Goal: Transaction & Acquisition: Purchase product/service

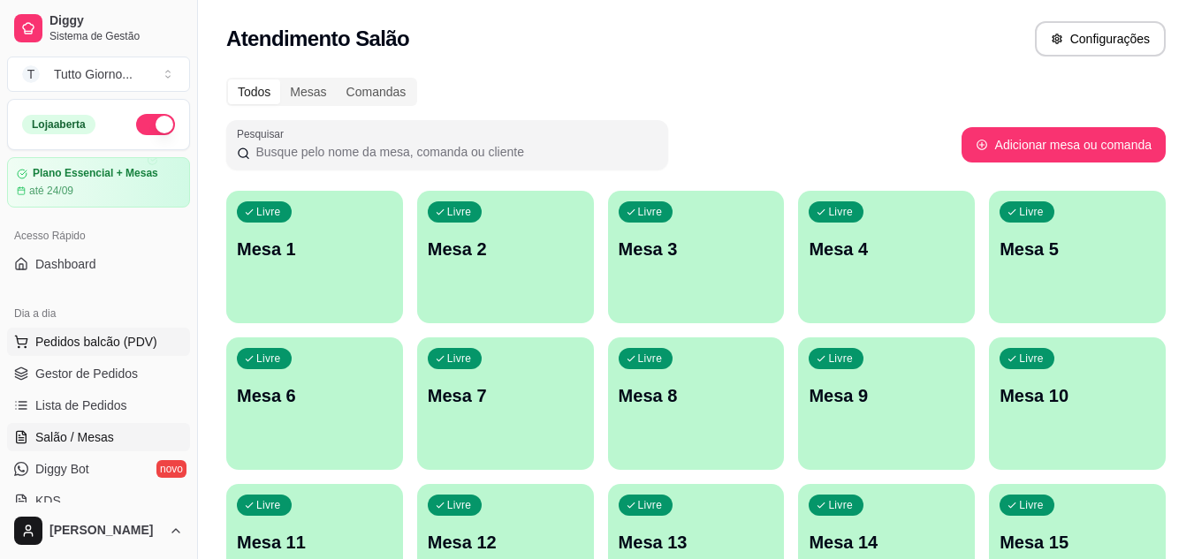
click at [99, 346] on span "Pedidos balcão (PDV)" at bounding box center [96, 342] width 122 height 18
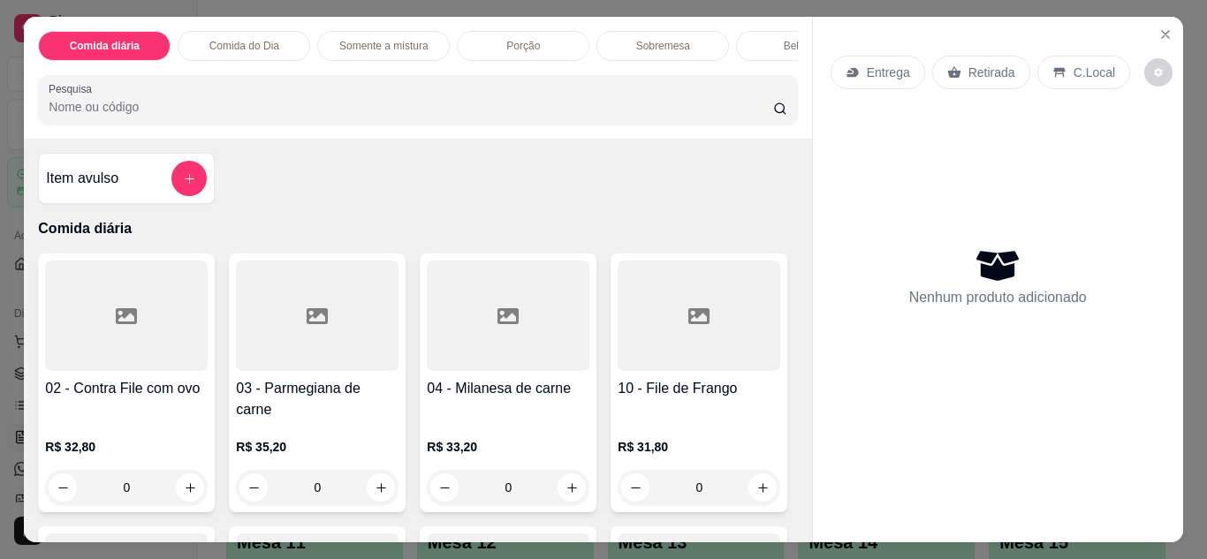
click at [882, 72] on p "Entrega" at bounding box center [888, 73] width 43 height 18
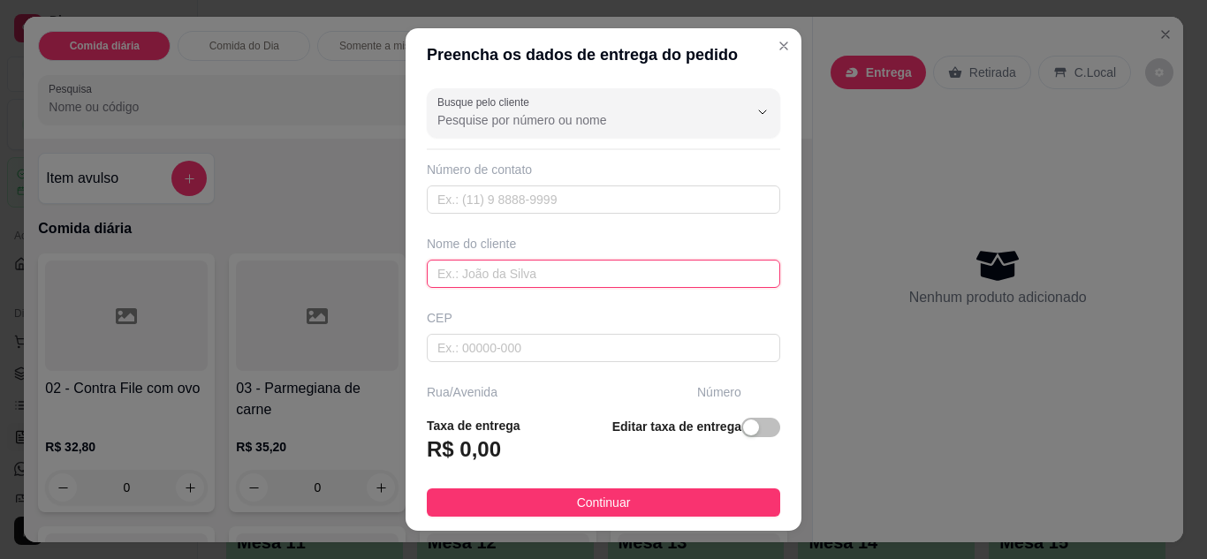
click at [546, 279] on input "text" at bounding box center [603, 274] width 353 height 28
type input "CLEIDE"
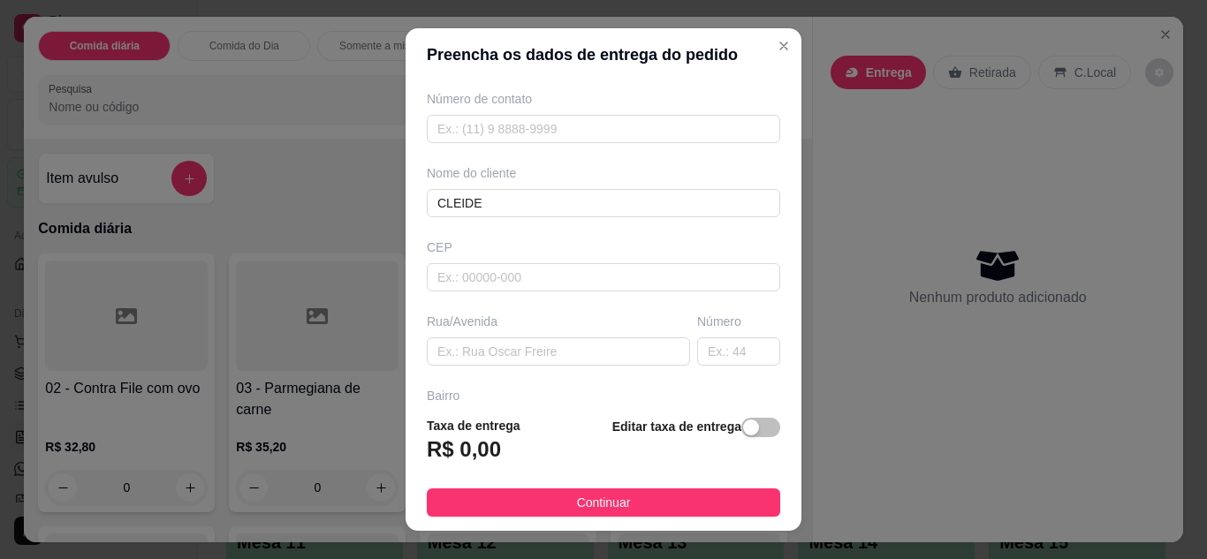
scroll to position [106, 0]
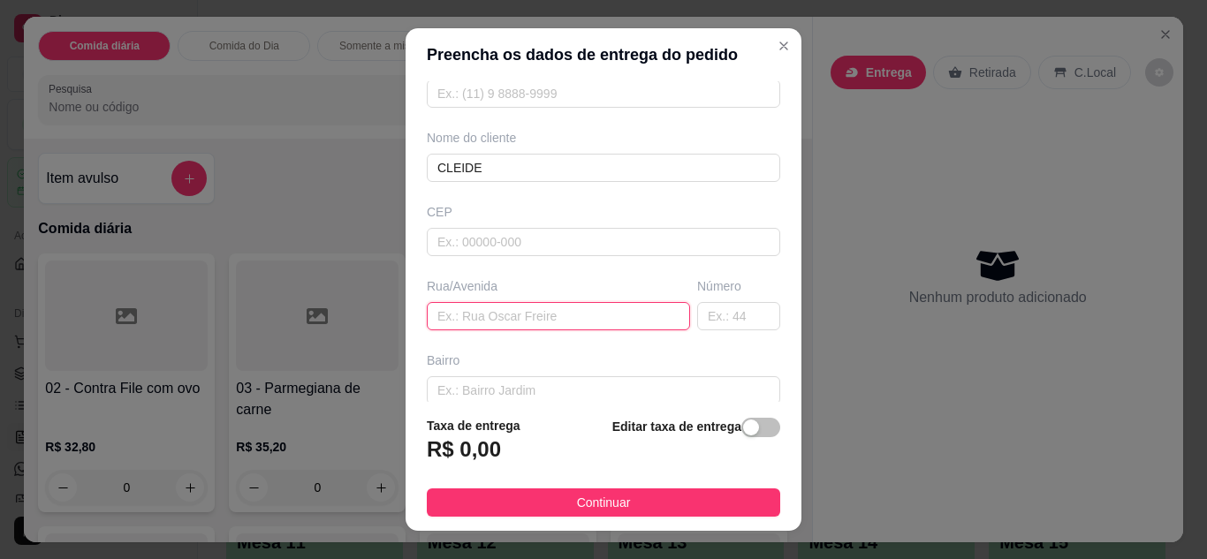
click at [565, 317] on input "text" at bounding box center [558, 316] width 263 height 28
type input "R ALMIRANTE [PERSON_NAME]"
click at [697, 317] on input "text" at bounding box center [738, 316] width 83 height 28
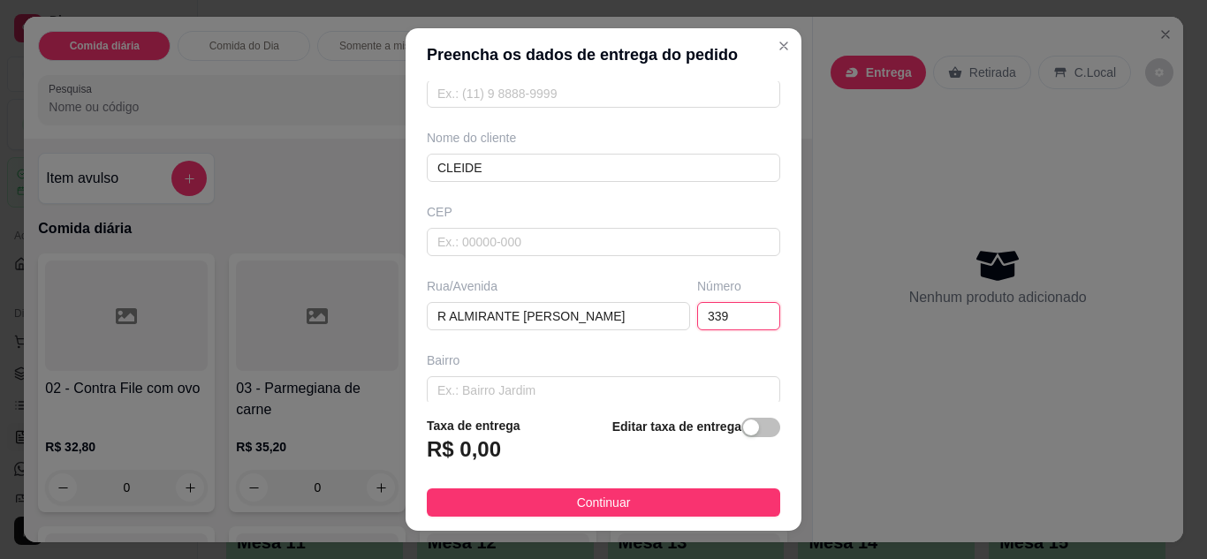
type input "339"
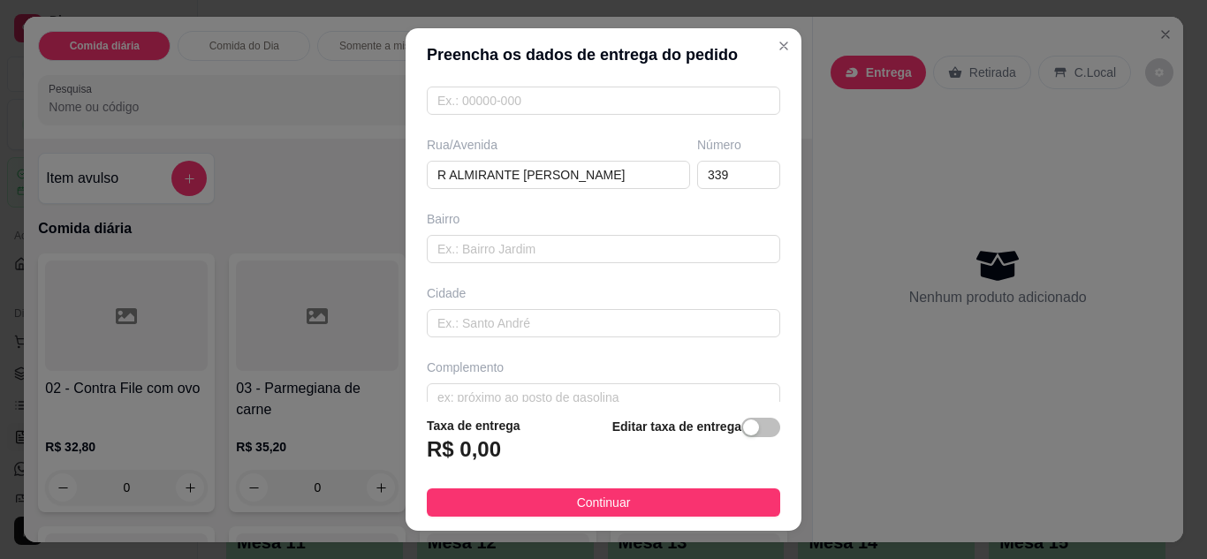
scroll to position [274, 0]
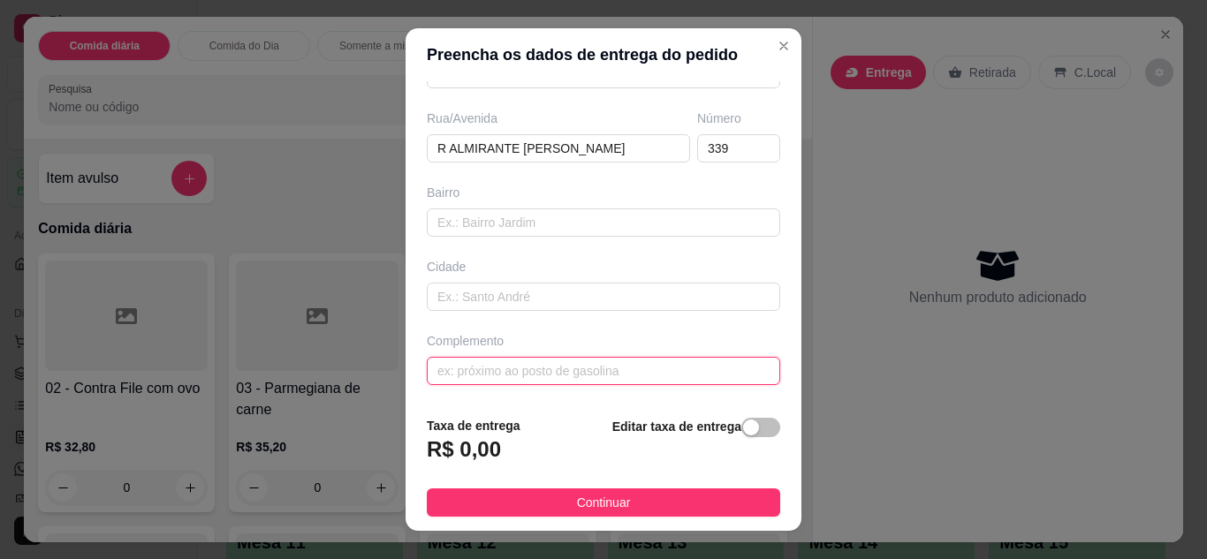
click at [584, 375] on input "text" at bounding box center [603, 371] width 353 height 28
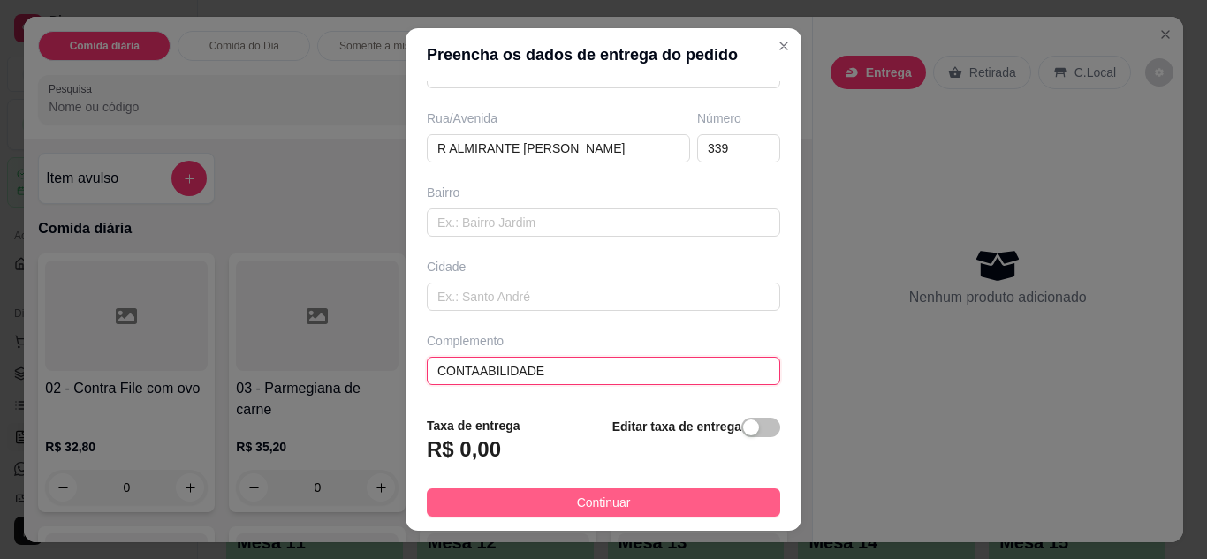
type input "CONTAABILIDADE"
click at [599, 511] on span "Continuar" at bounding box center [604, 502] width 54 height 19
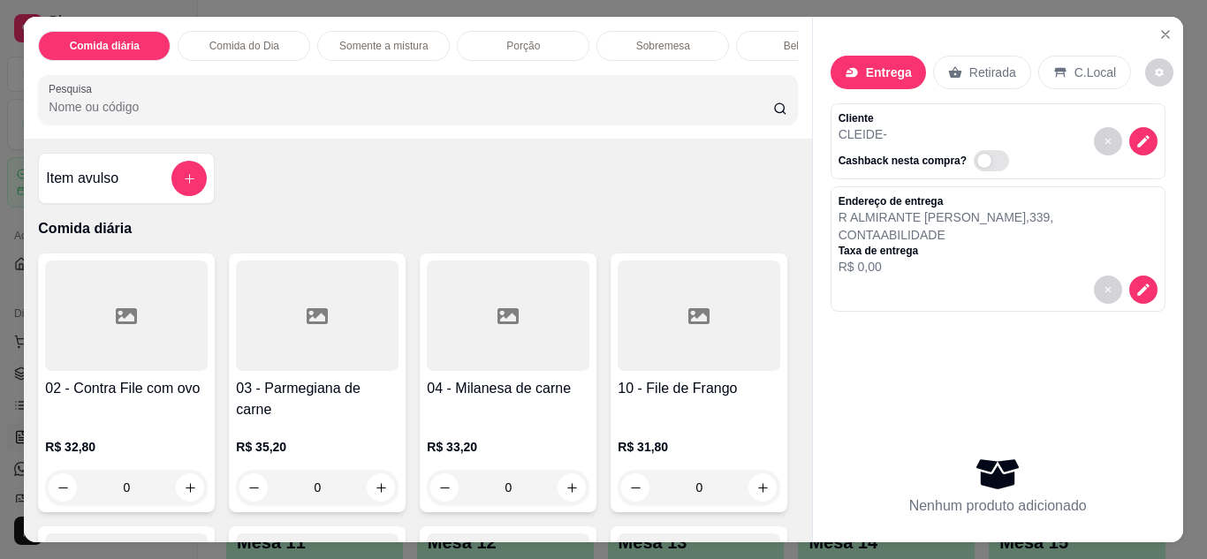
drag, startPoint x: 603, startPoint y: 495, endPoint x: 565, endPoint y: 481, distance: 41.4
click at [565, 481] on div "0" at bounding box center [508, 487] width 163 height 35
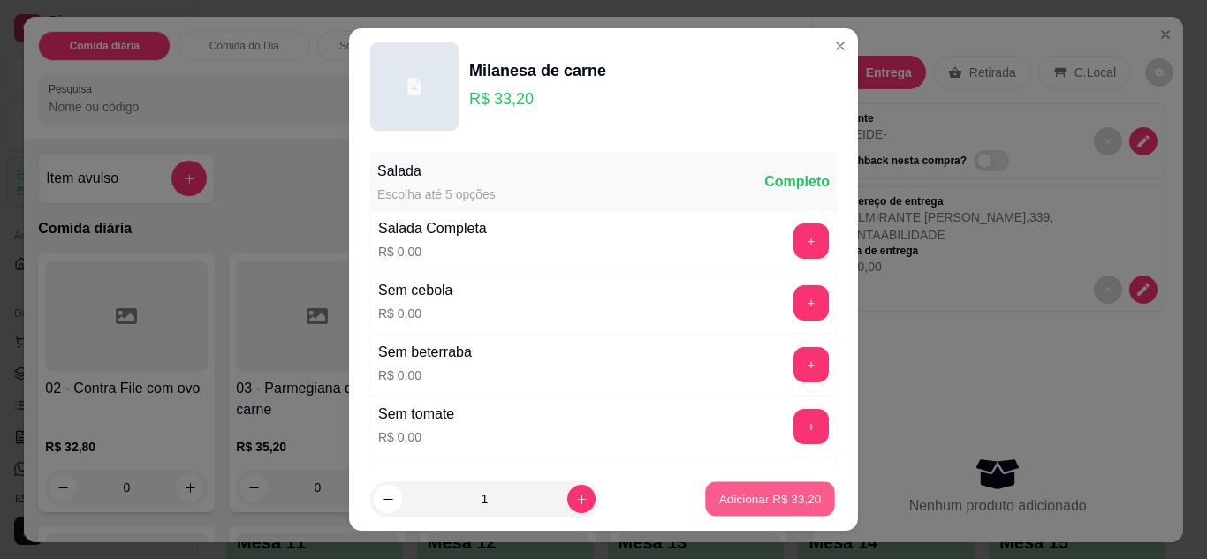
click at [719, 500] on p "Adicionar R$ 33,20" at bounding box center [770, 499] width 102 height 17
type input "1"
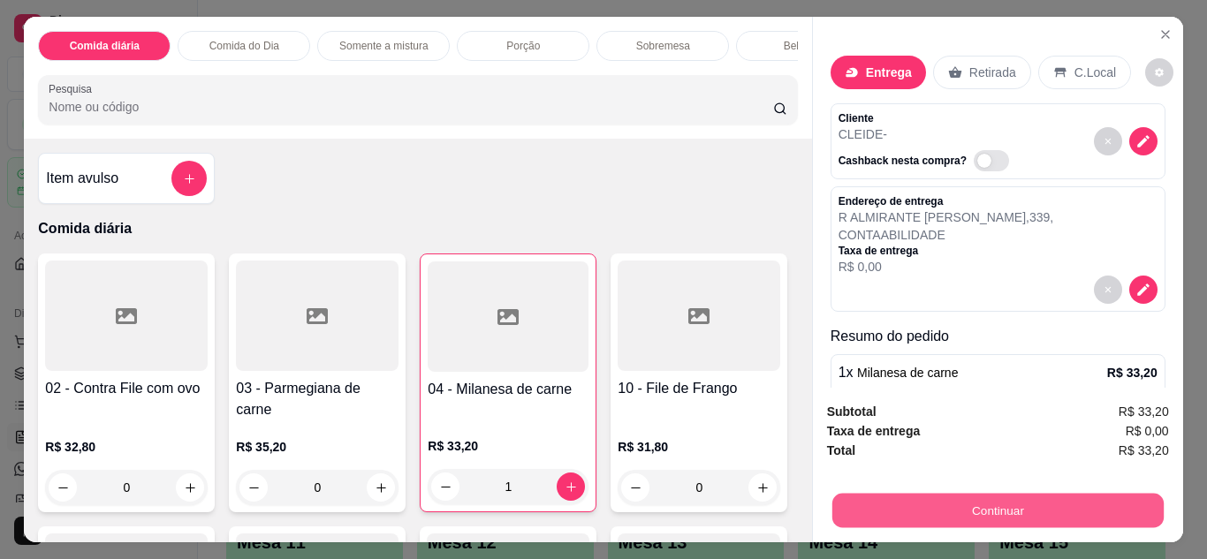
click at [938, 514] on button "Continuar" at bounding box center [996, 511] width 331 height 34
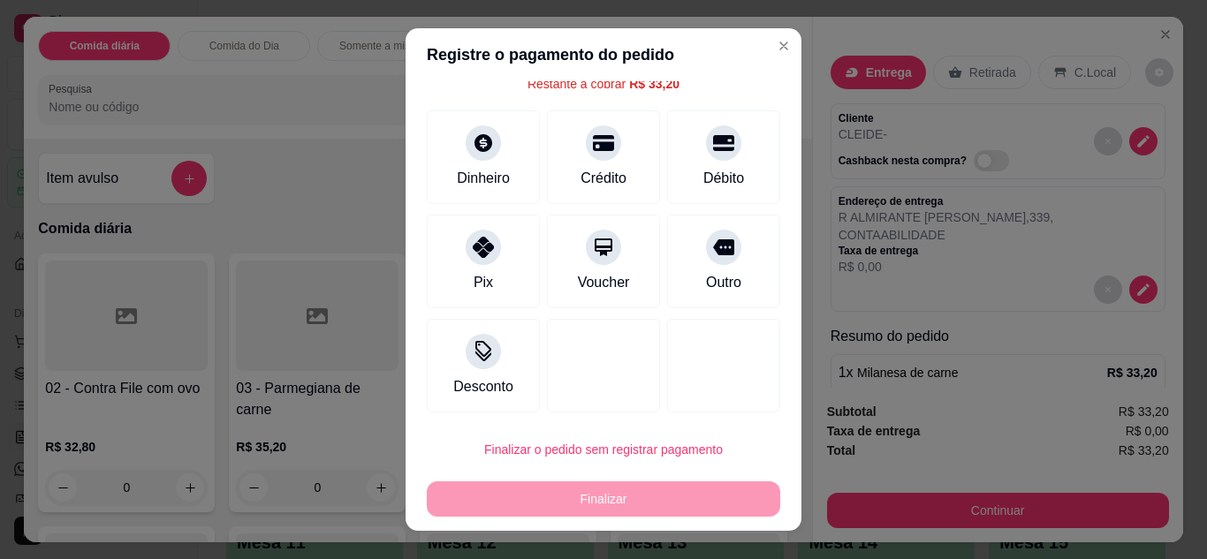
scroll to position [78, 0]
click at [471, 359] on div at bounding box center [483, 345] width 39 height 39
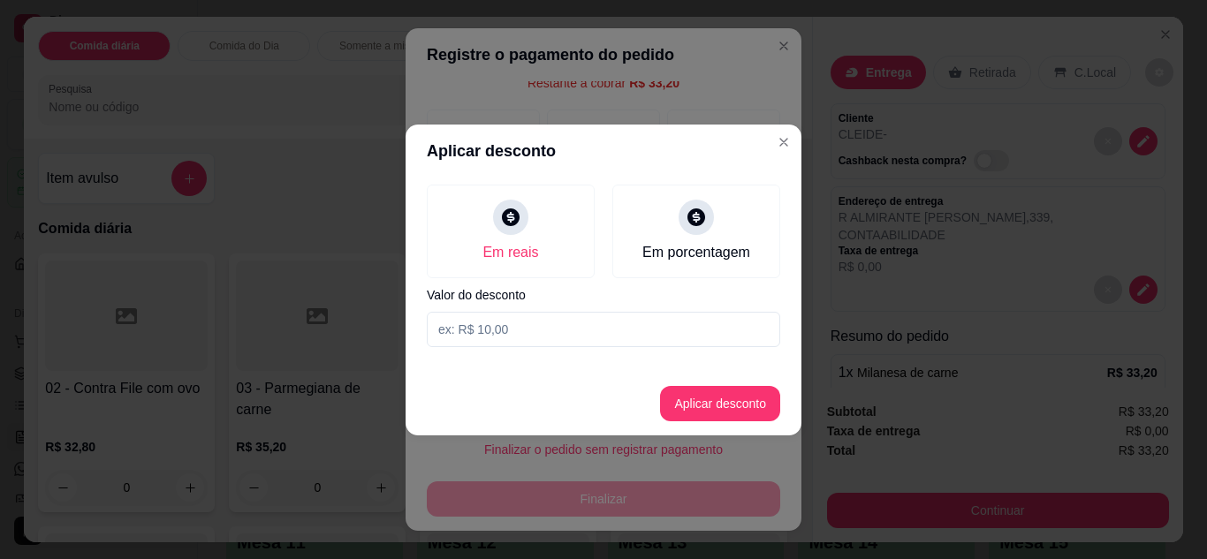
click at [504, 327] on input at bounding box center [603, 329] width 353 height 35
type input "1,00"
click at [743, 398] on button "Aplicar desconto" at bounding box center [721, 403] width 116 height 34
type input "R$ 32,20"
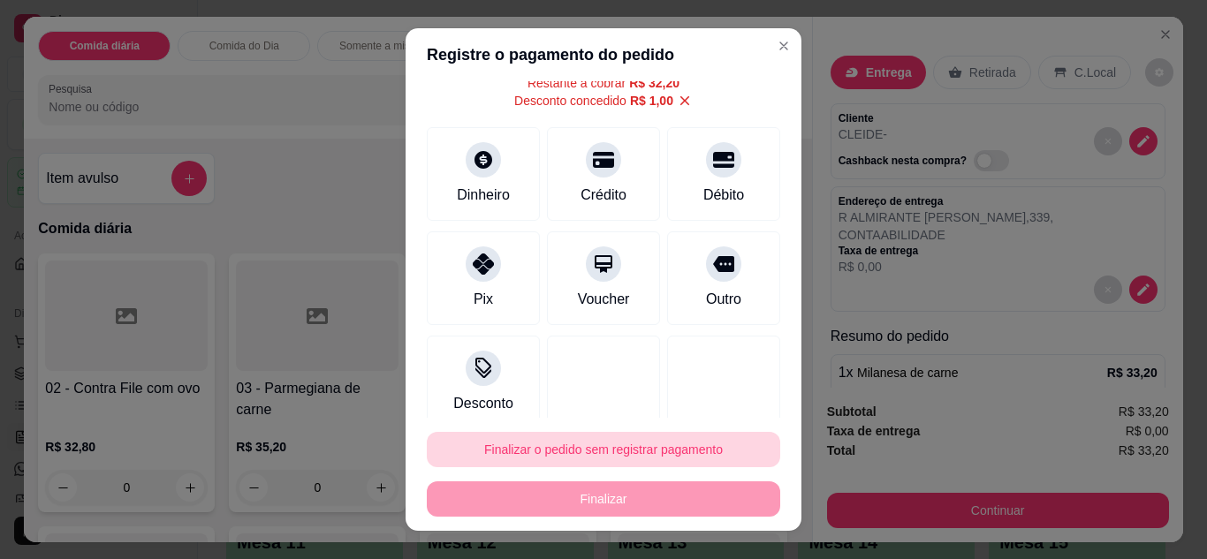
click at [707, 451] on button "Finalizar o pedido sem registrar pagamento" at bounding box center [603, 449] width 353 height 35
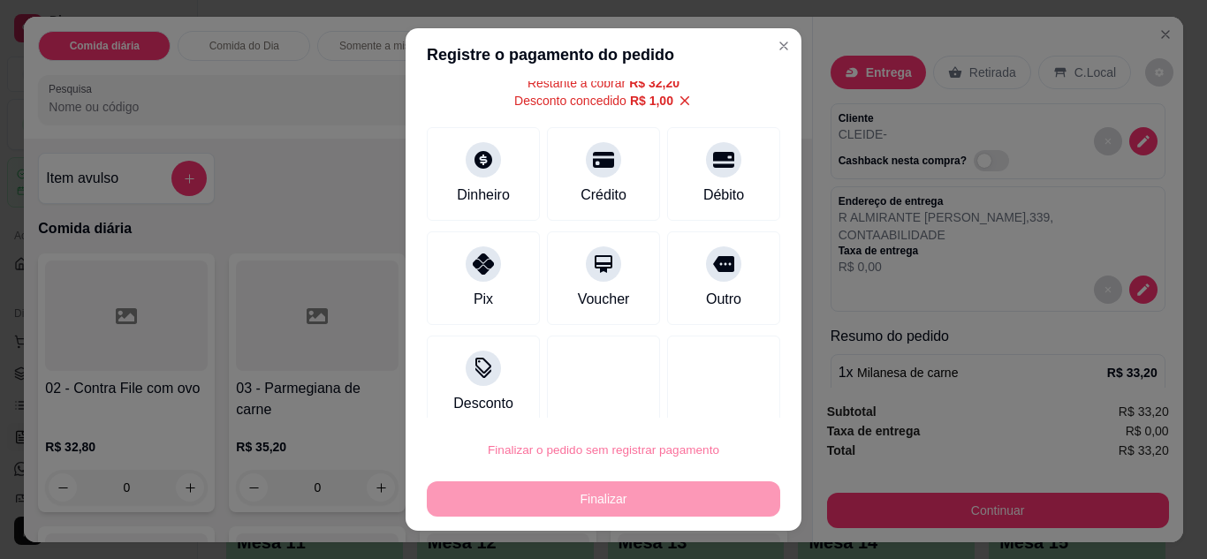
click at [709, 394] on button "Confirmar" at bounding box center [703, 399] width 63 height 27
type input "0"
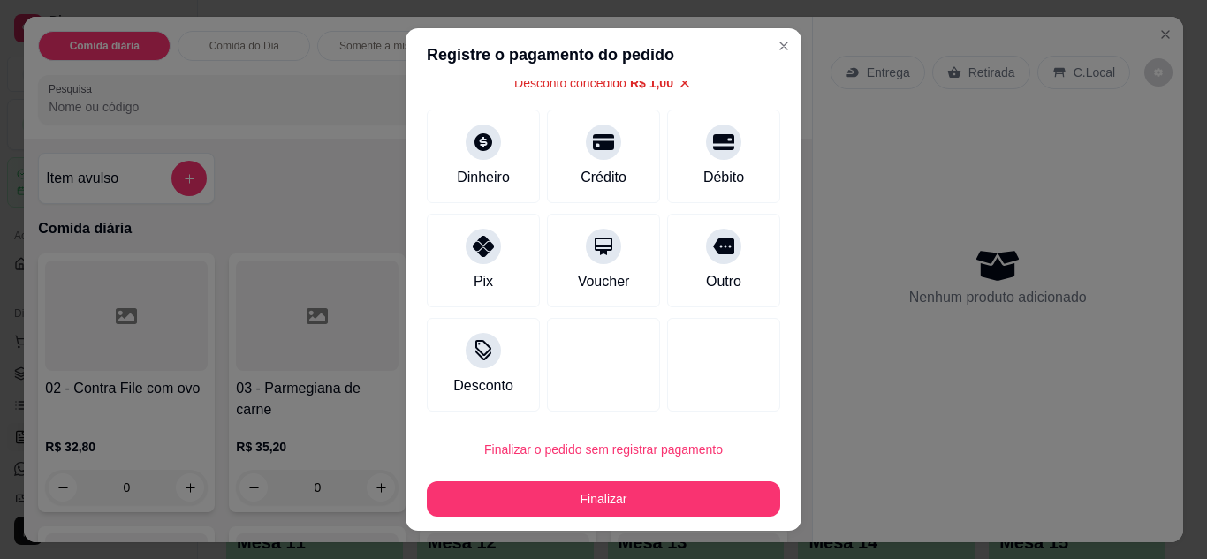
type input "-R$ 1,00"
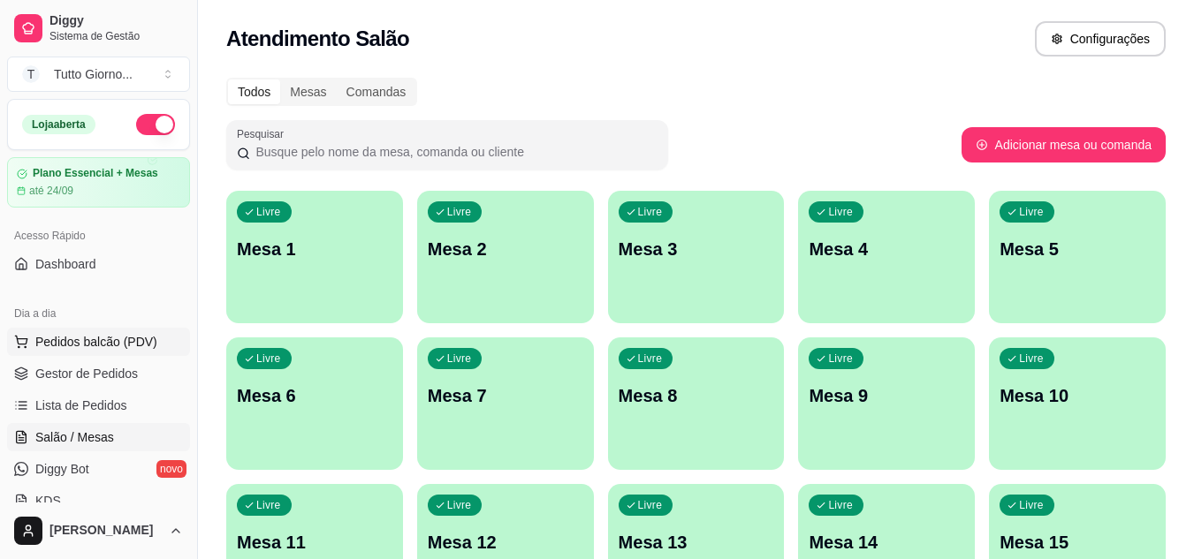
click at [129, 348] on span "Pedidos balcão (PDV)" at bounding box center [96, 342] width 122 height 18
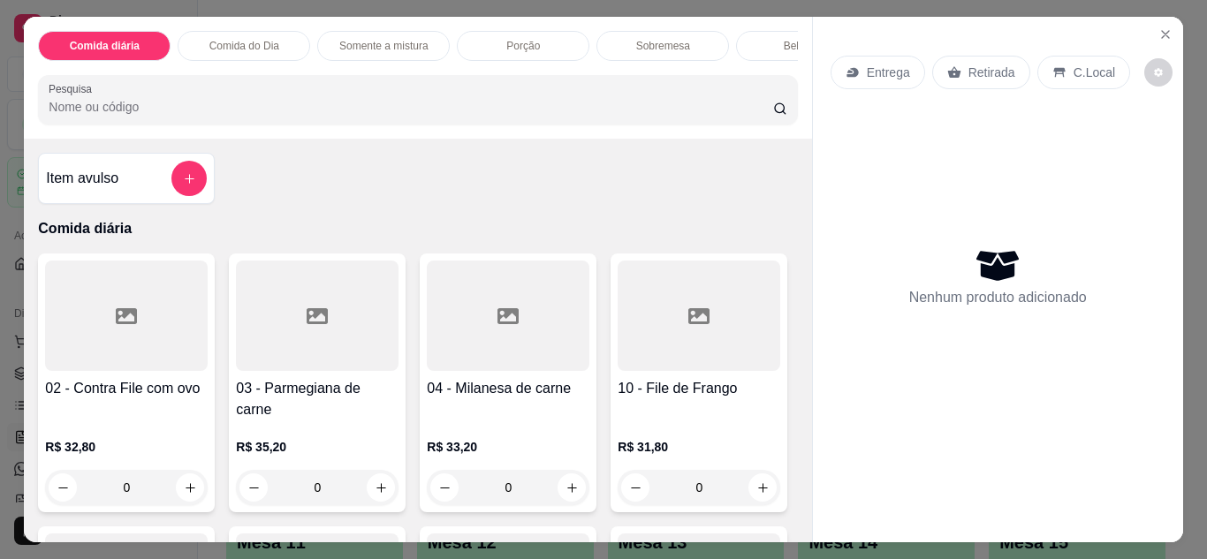
click at [889, 64] on p "Entrega" at bounding box center [888, 73] width 43 height 18
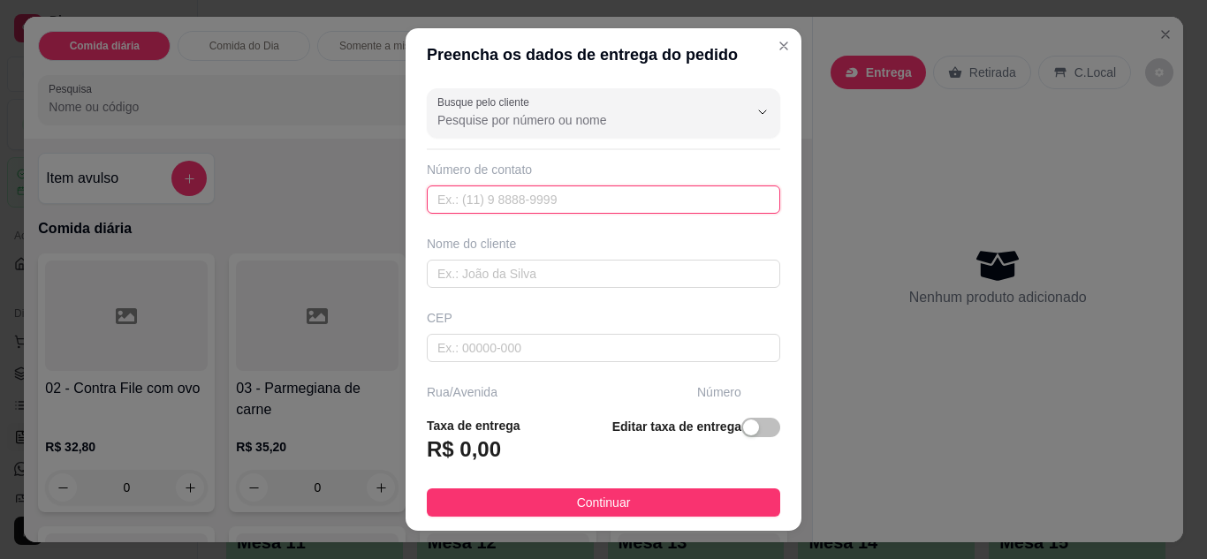
click at [565, 204] on input "text" at bounding box center [603, 200] width 353 height 28
click at [537, 203] on input "text" at bounding box center [603, 200] width 353 height 28
click at [646, 187] on input "text" at bounding box center [603, 200] width 353 height 28
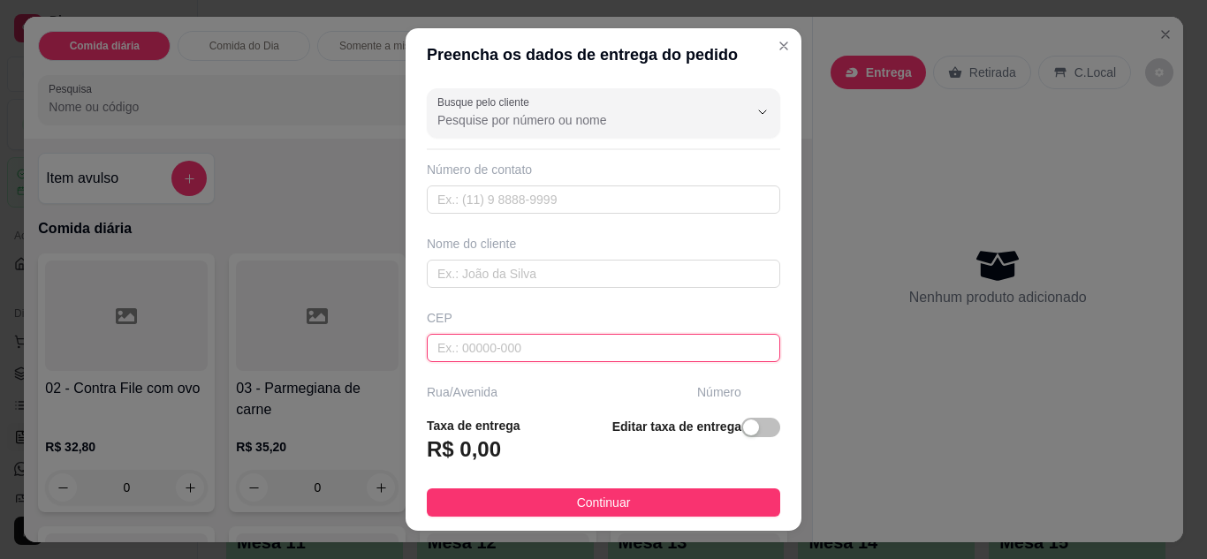
click at [517, 354] on input "text" at bounding box center [603, 348] width 353 height 28
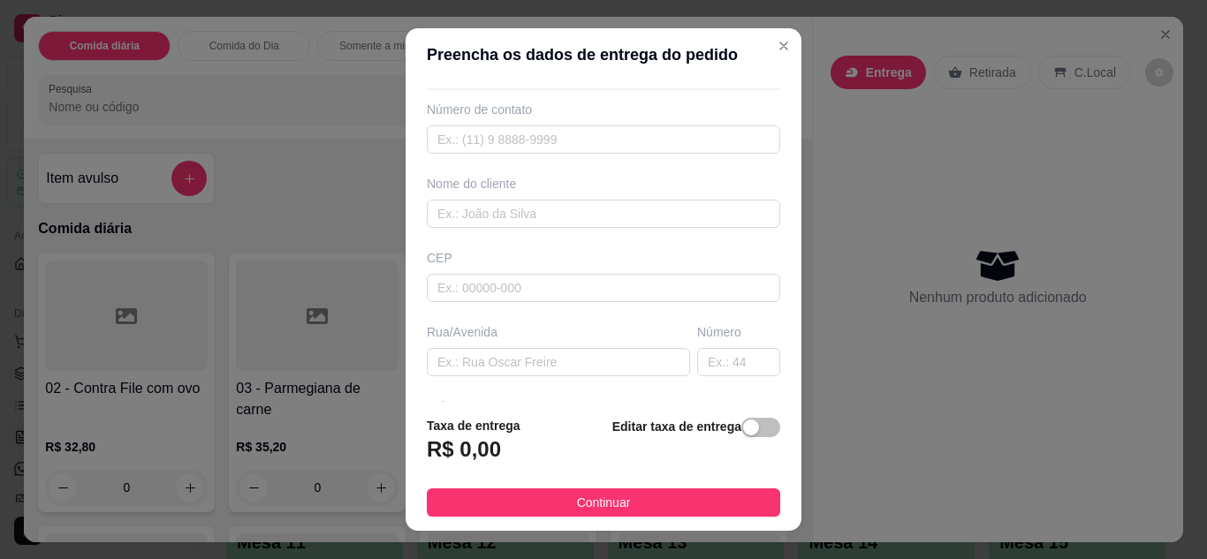
scroll to position [71, 0]
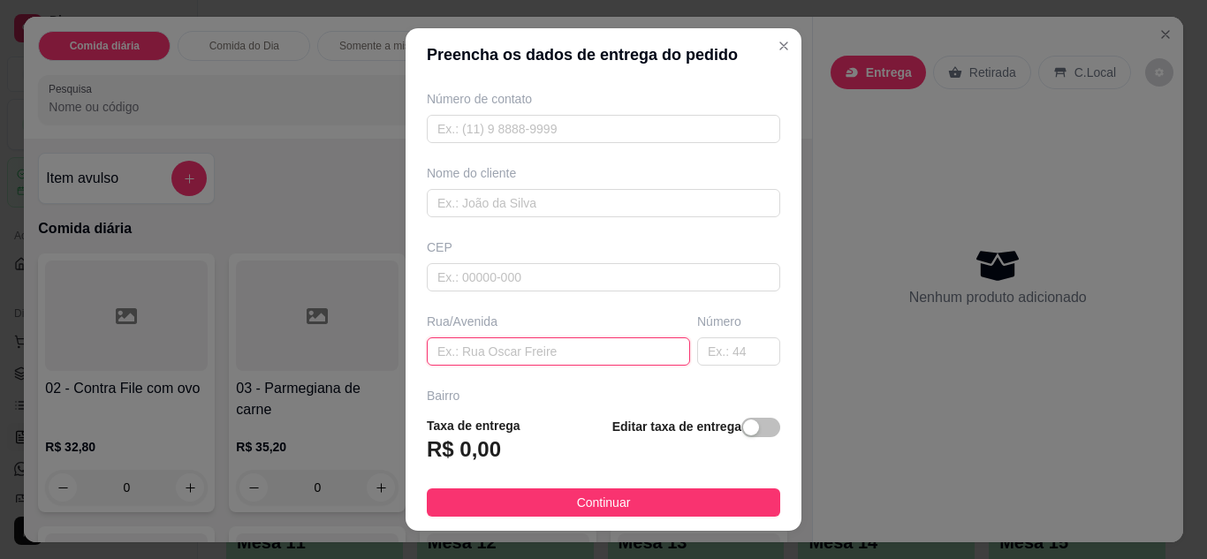
click at [543, 357] on input "text" at bounding box center [558, 352] width 263 height 28
type input "ALMIRANTE [PERSON_NAME]"
click at [702, 353] on input "text" at bounding box center [738, 352] width 83 height 28
type input "339"
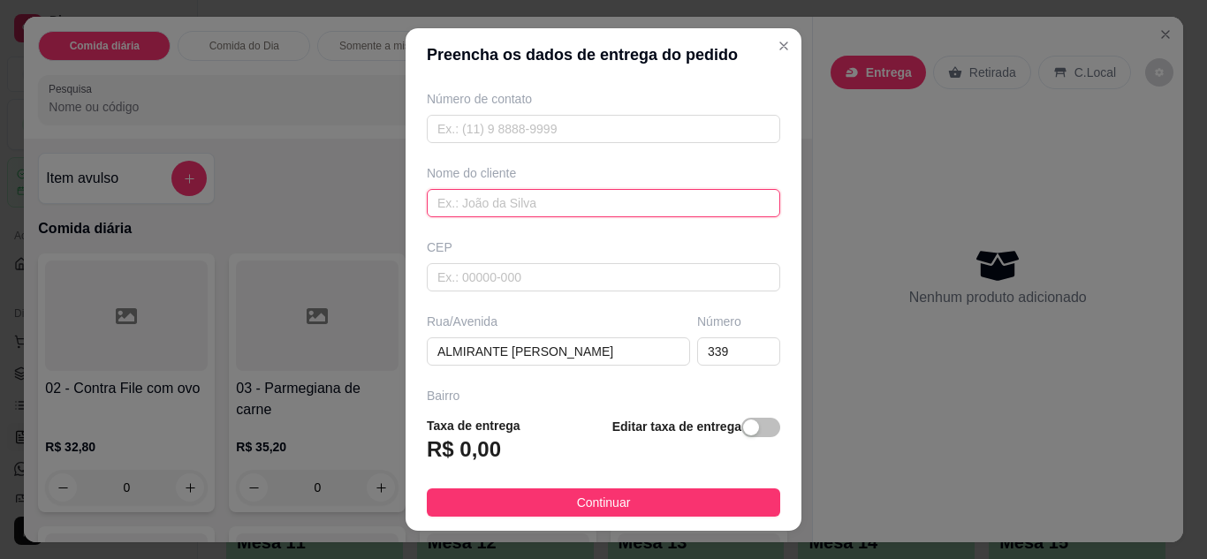
click at [671, 208] on input "text" at bounding box center [603, 203] width 353 height 28
type input "ANDRESSA"
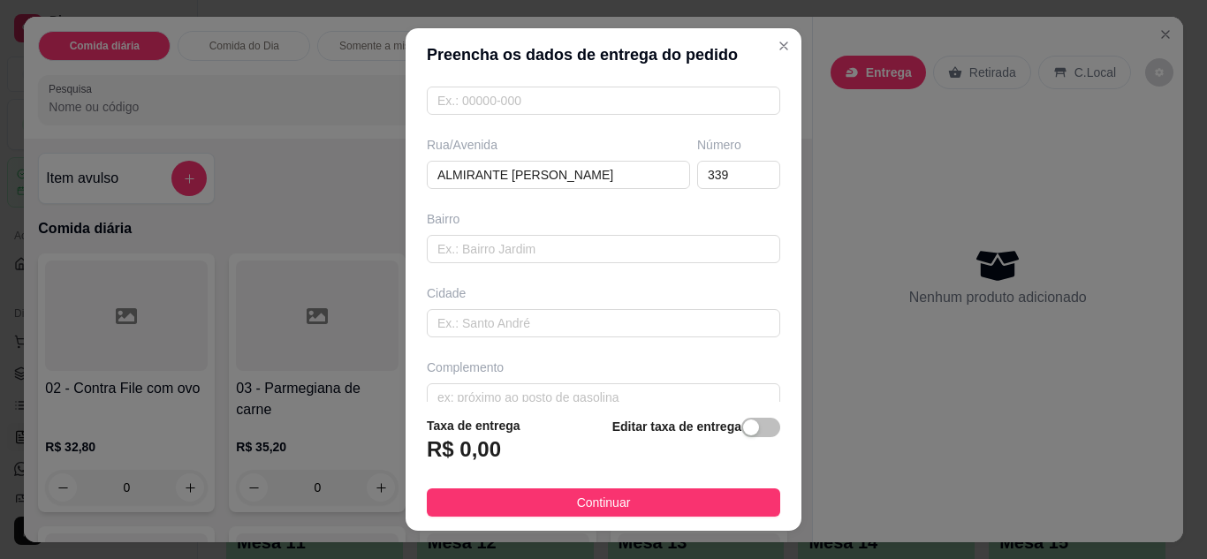
scroll to position [274, 0]
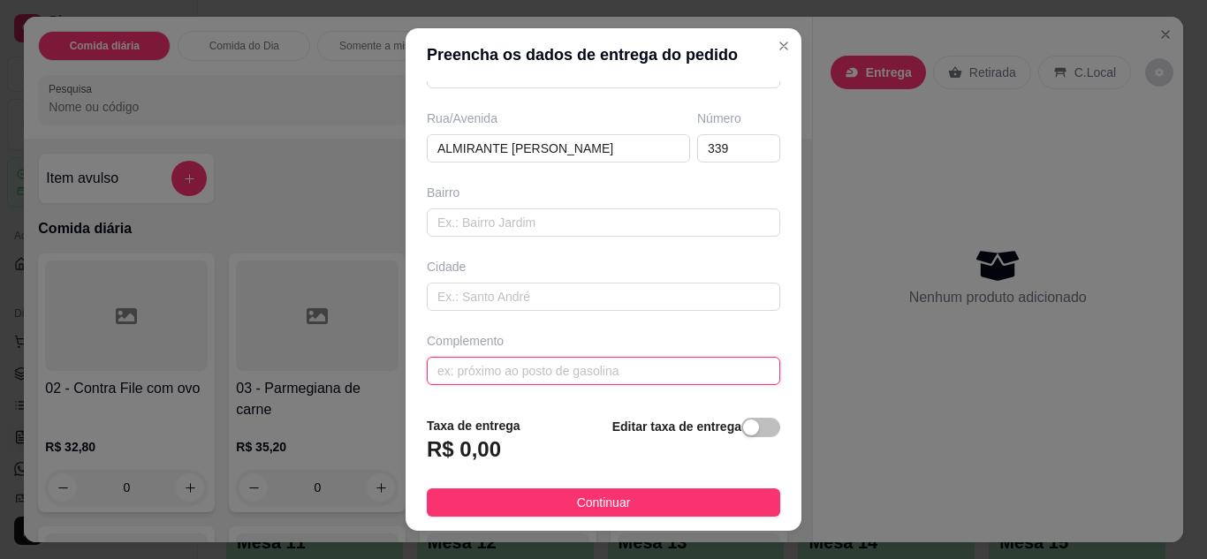
click at [617, 360] on input "text" at bounding box center [603, 371] width 353 height 28
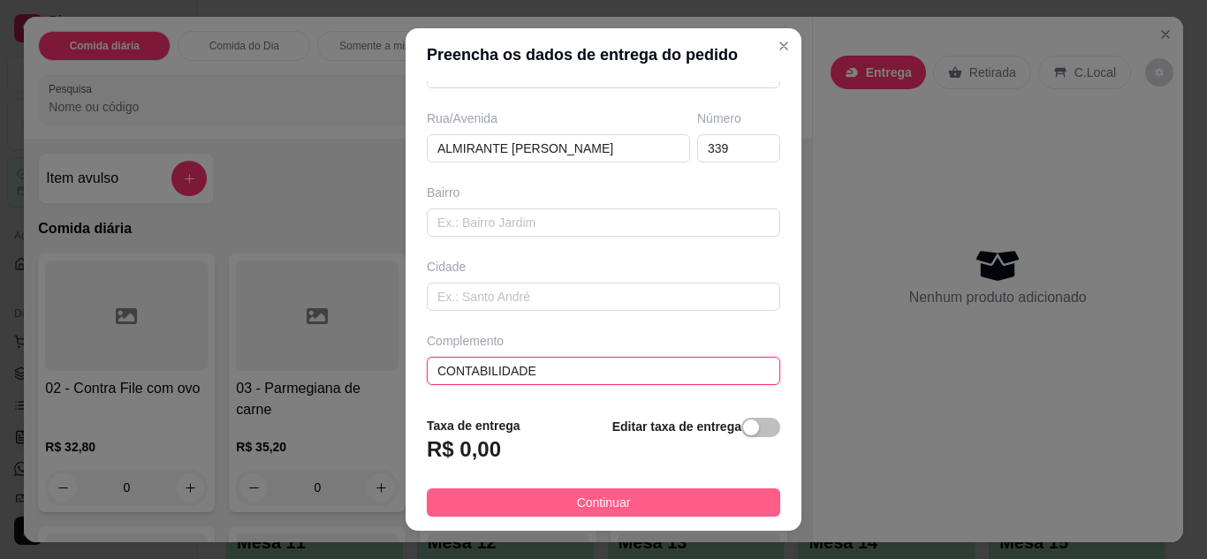
type input "CONTABILIDADE"
click at [622, 491] on button "Continuar" at bounding box center [603, 503] width 353 height 28
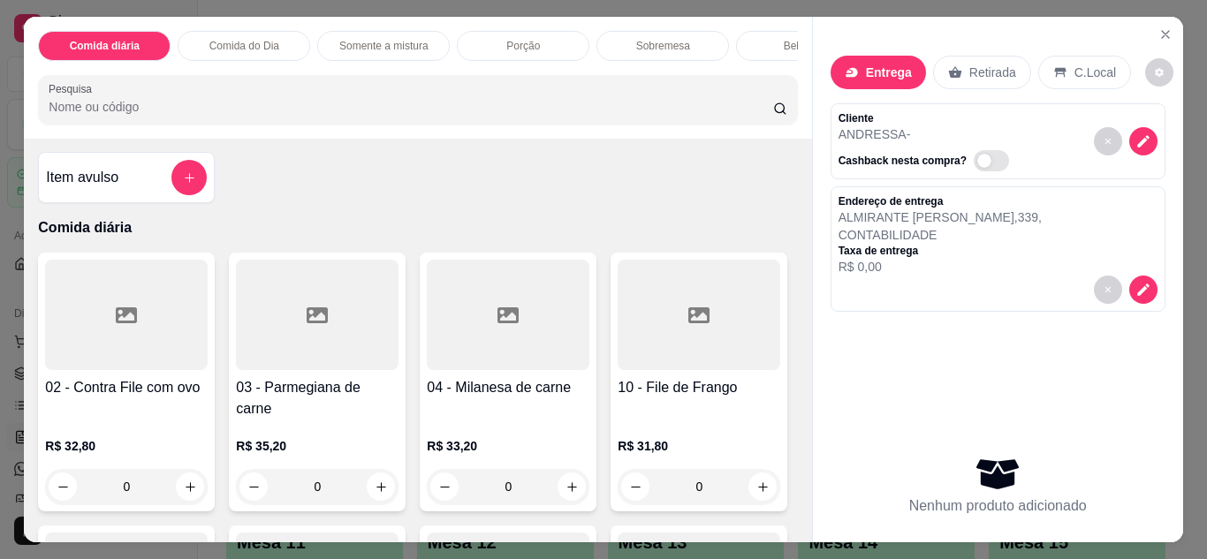
scroll to position [0, 0]
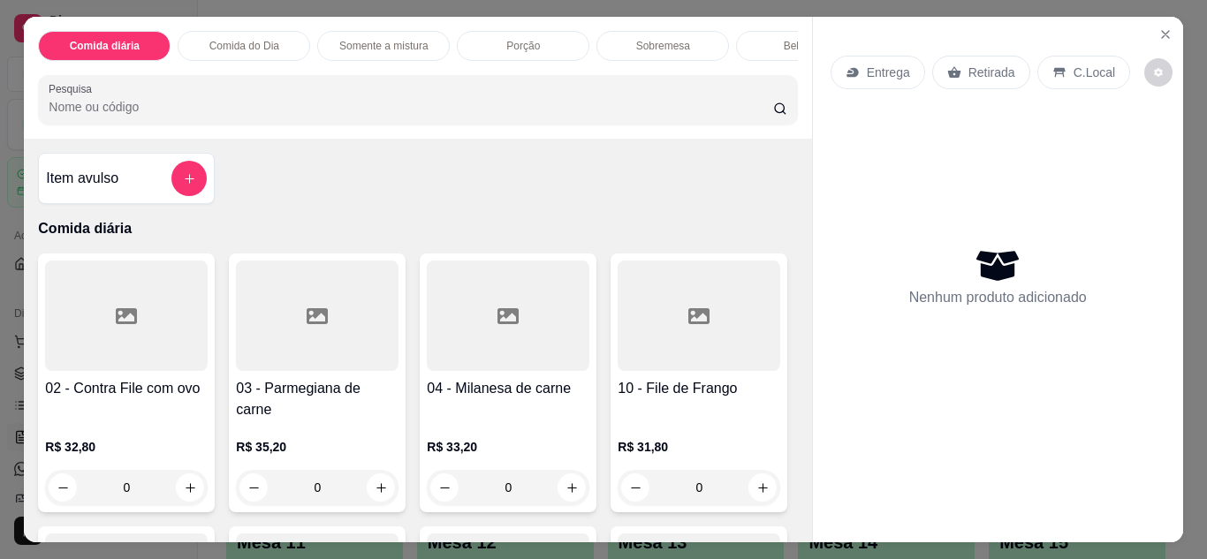
click at [787, 149] on div "Item avulso Comida diária 02 - Contra File com ovo R$ 32,80 0 03 - Parmegiana d…" at bounding box center [417, 341] width 787 height 404
click at [867, 70] on p "Entrega" at bounding box center [888, 73] width 43 height 18
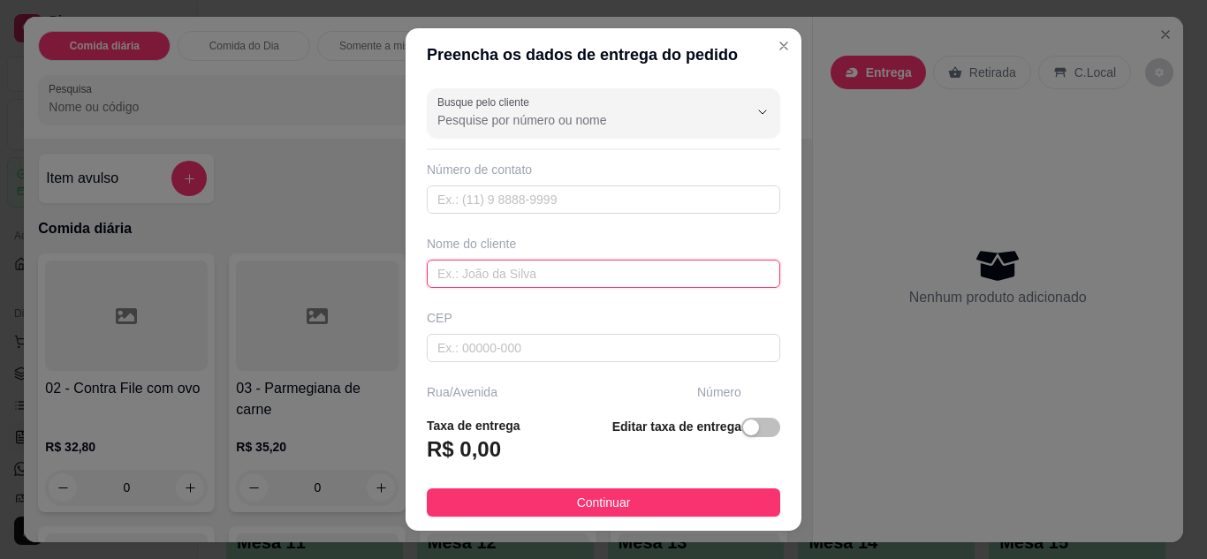
click at [553, 272] on input "text" at bounding box center [603, 274] width 353 height 28
type input "ANDRESSA CONTABILIDADE"
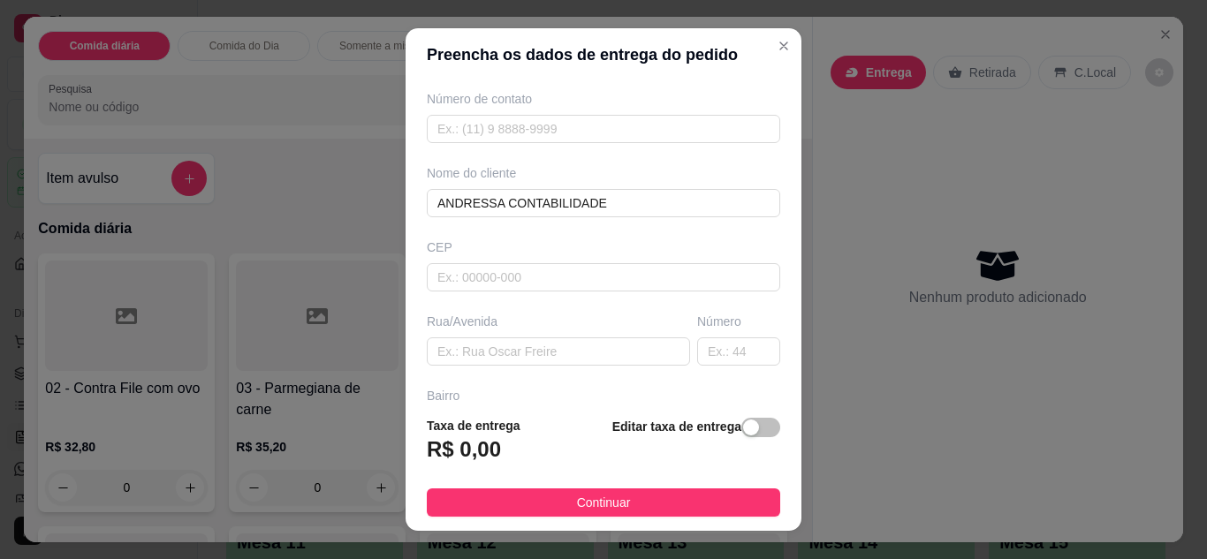
scroll to position [106, 0]
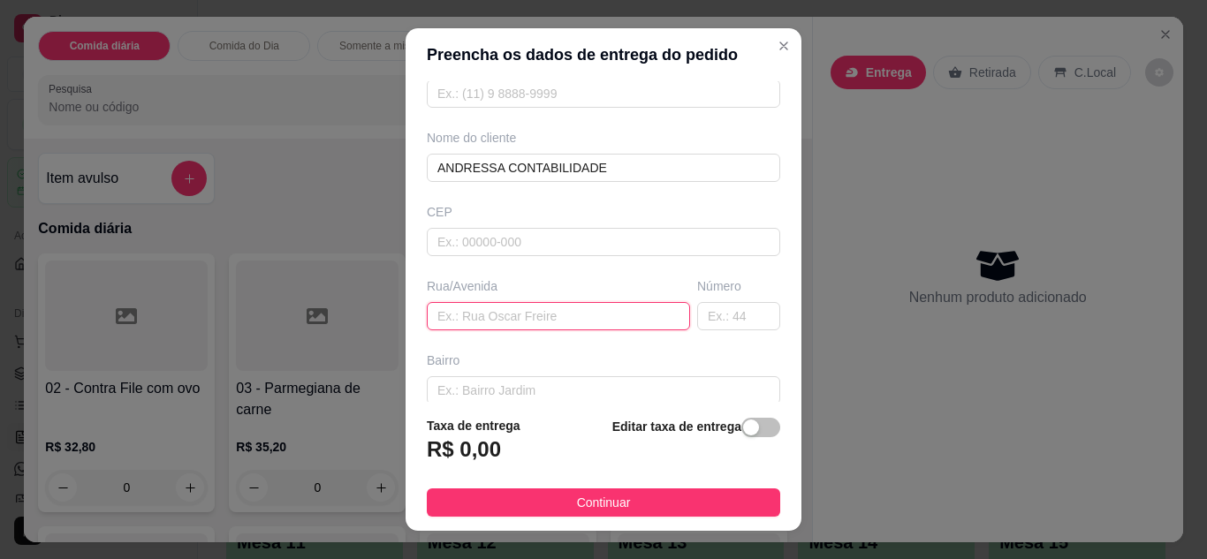
click at [592, 322] on input "text" at bounding box center [558, 316] width 263 height 28
type input "AALMIRANTE TAMANDARE"
click at [714, 315] on input "text" at bounding box center [738, 316] width 83 height 28
type input "339"
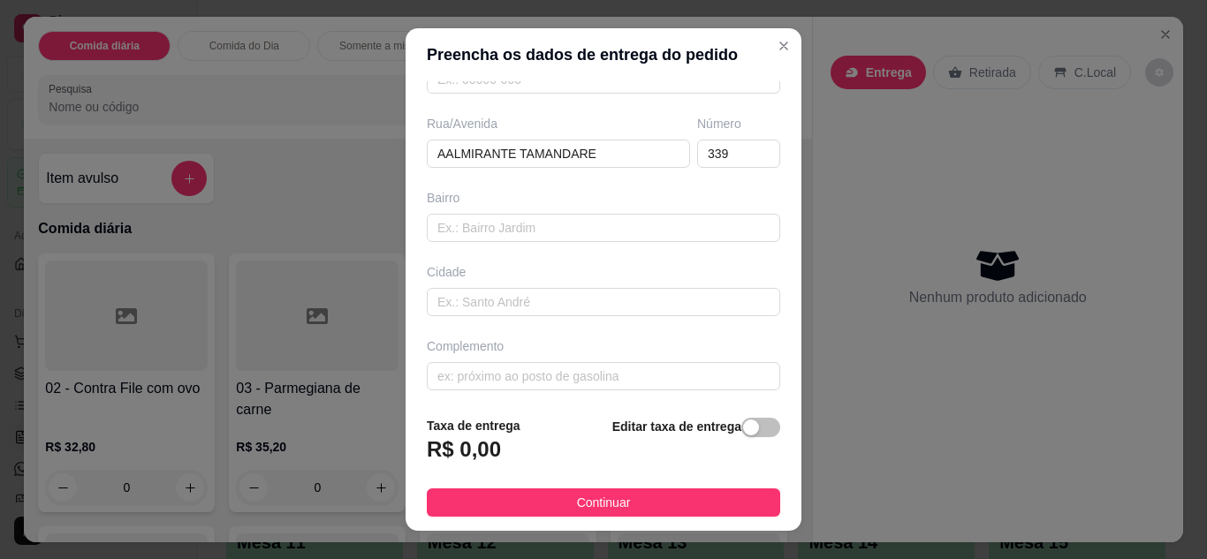
scroll to position [274, 0]
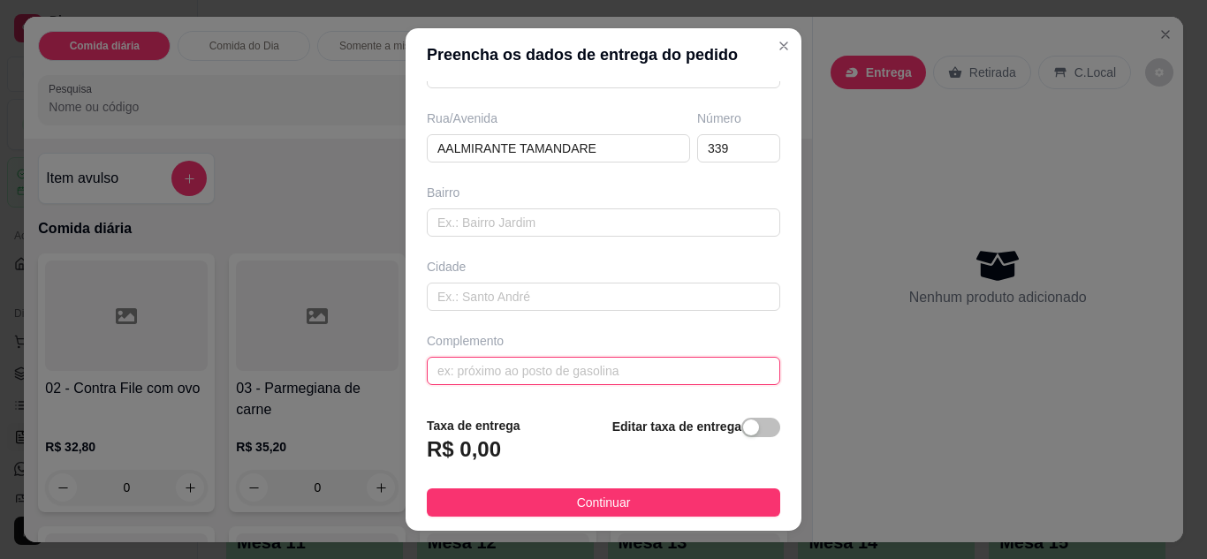
click at [646, 372] on input "text" at bounding box center [603, 371] width 353 height 28
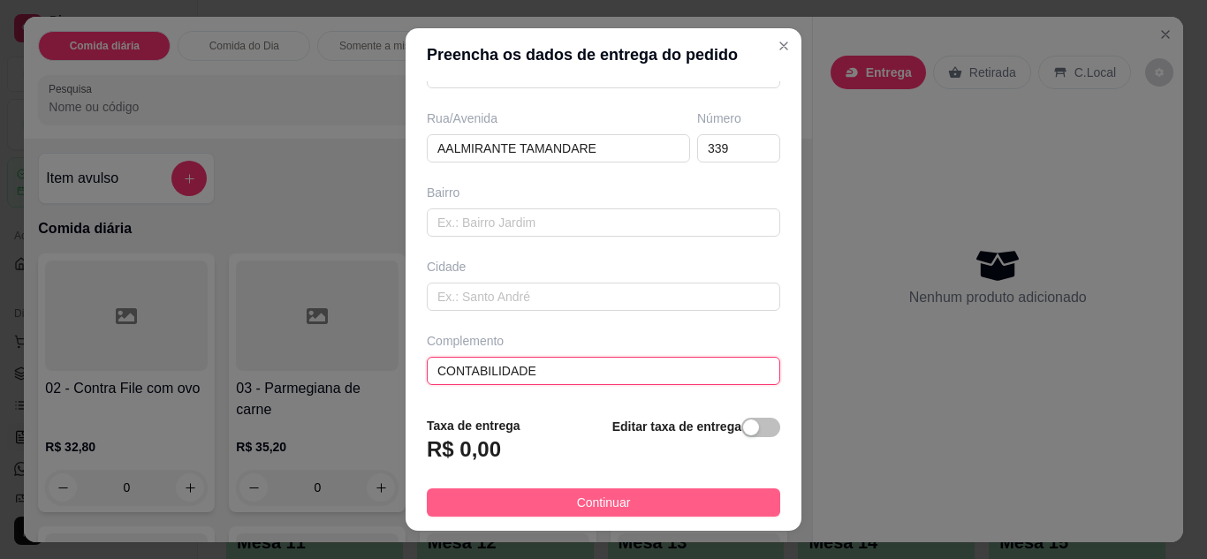
type input "CONTABILIDADE"
click at [596, 497] on span "Continuar" at bounding box center [604, 502] width 54 height 19
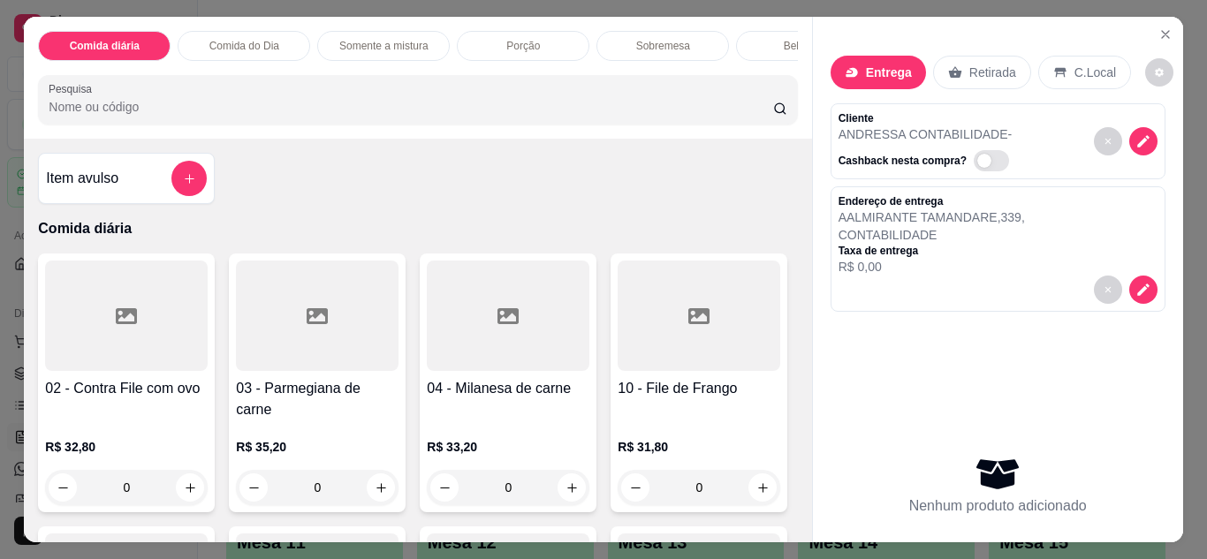
click at [190, 470] on div "0" at bounding box center [126, 487] width 163 height 35
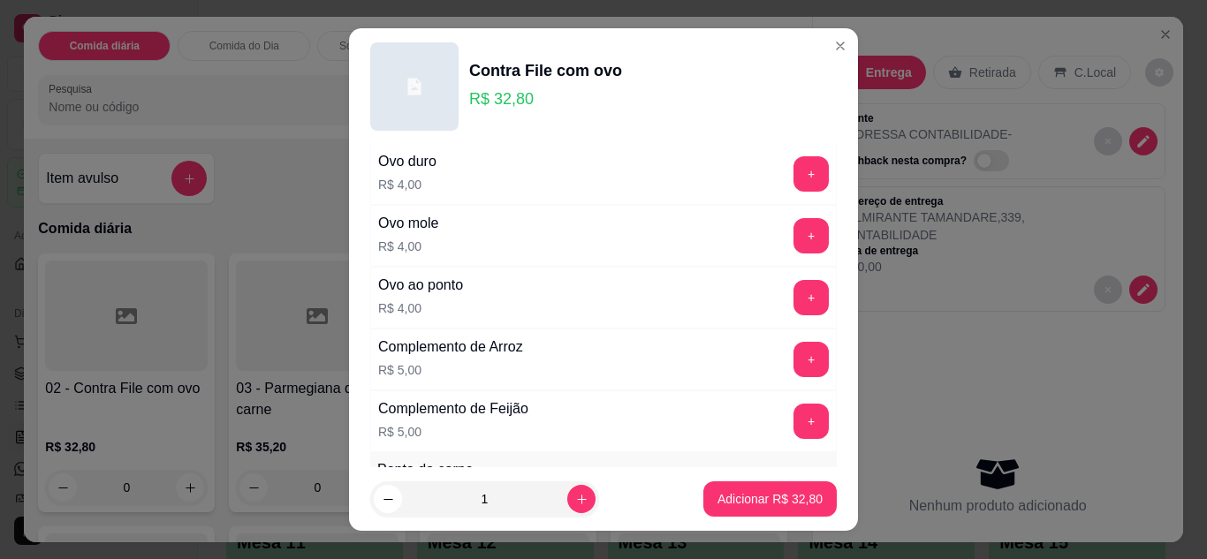
scroll to position [777, 0]
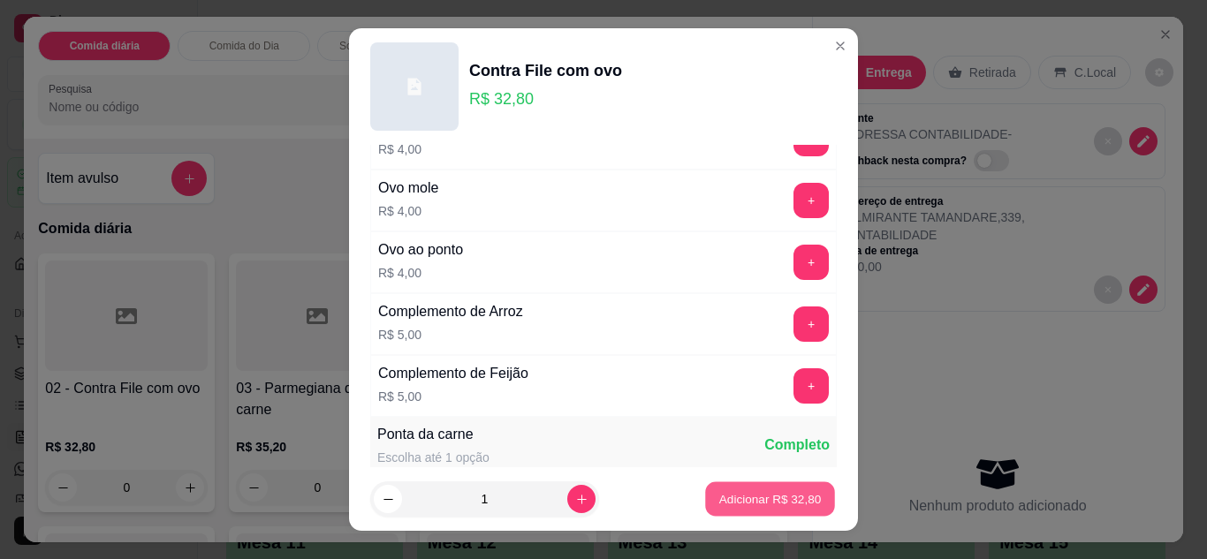
click at [719, 497] on p "Adicionar R$ 32,80" at bounding box center [770, 499] width 102 height 17
type input "1"
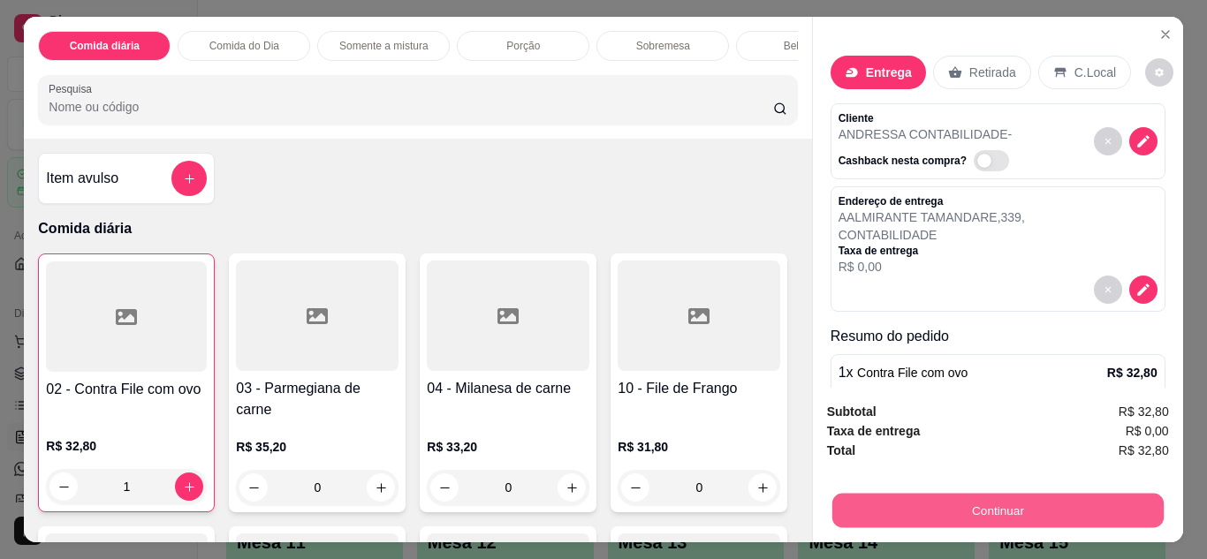
click at [986, 503] on button "Continuar" at bounding box center [996, 511] width 331 height 34
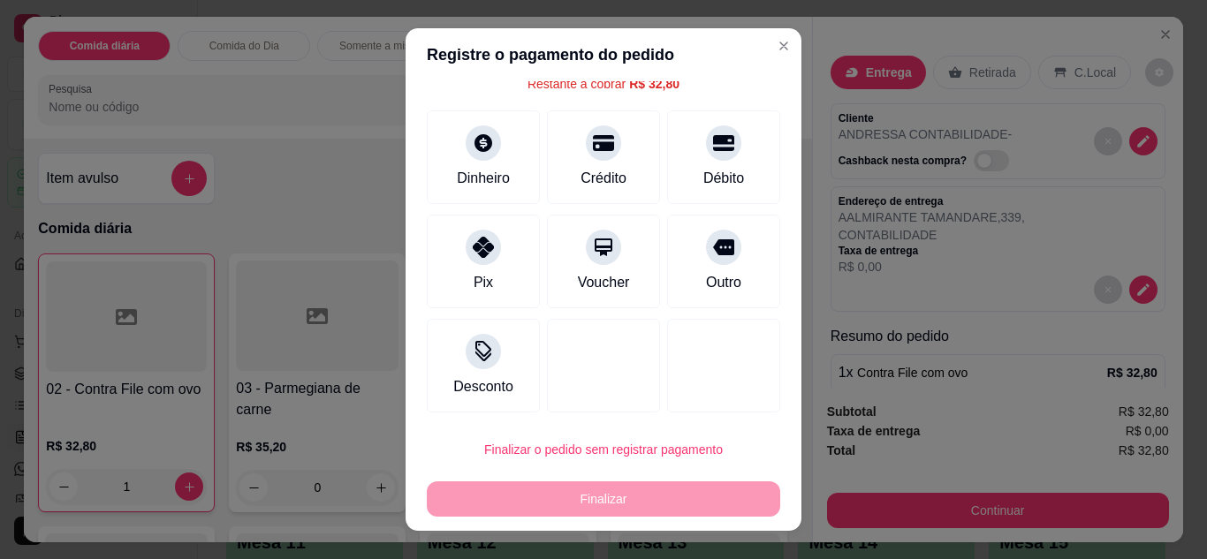
scroll to position [78, 0]
click at [471, 370] on div "Desconto" at bounding box center [483, 360] width 125 height 103
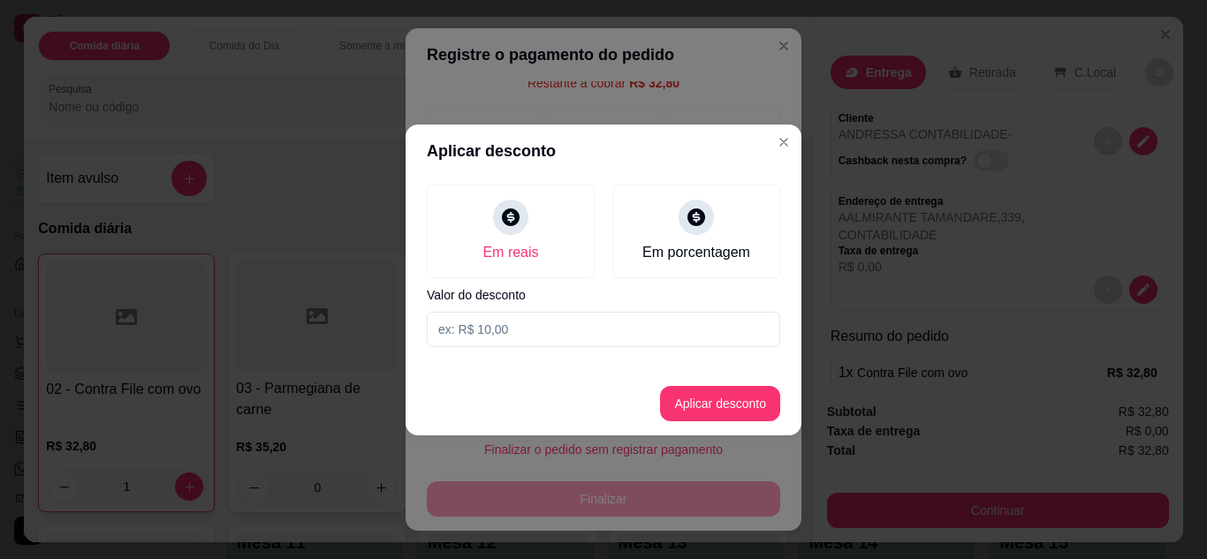
click at [524, 335] on input at bounding box center [603, 329] width 353 height 35
type input "1,00"
click at [706, 420] on button "Aplicar desconto" at bounding box center [721, 403] width 116 height 34
type input "R$ 31,80"
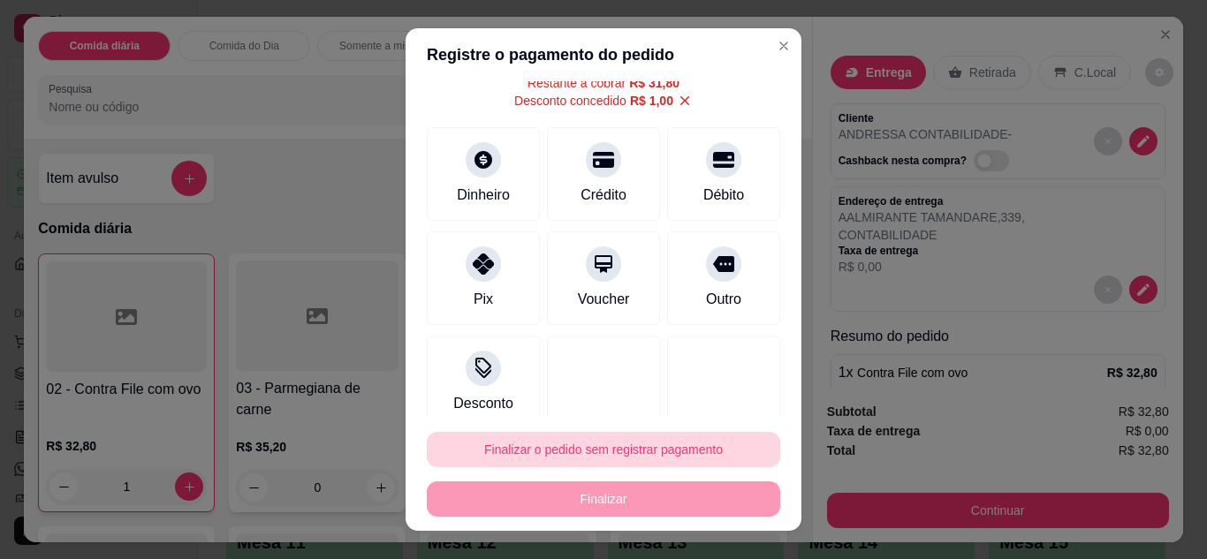
drag, startPoint x: 706, startPoint y: 420, endPoint x: 695, endPoint y: 453, distance: 35.2
click at [695, 453] on footer "Finalizar o pedido sem registrar pagamento Finalizar" at bounding box center [604, 474] width 396 height 113
click at [695, 453] on button "Finalizar o pedido sem registrar pagamento" at bounding box center [603, 450] width 343 height 34
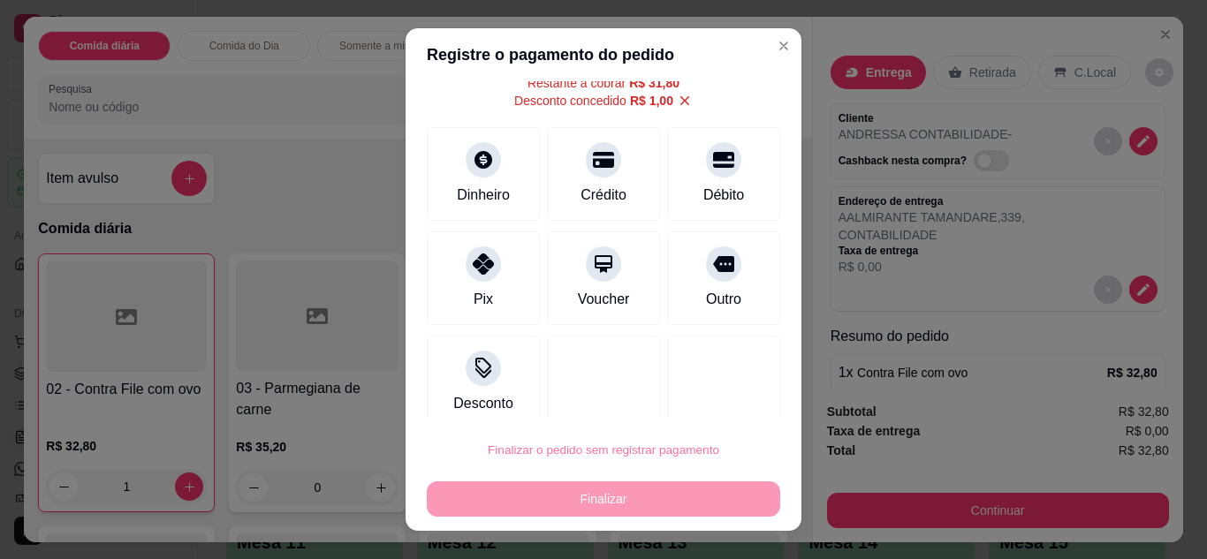
click at [700, 404] on button "Confirmar" at bounding box center [703, 399] width 63 height 27
type input "0"
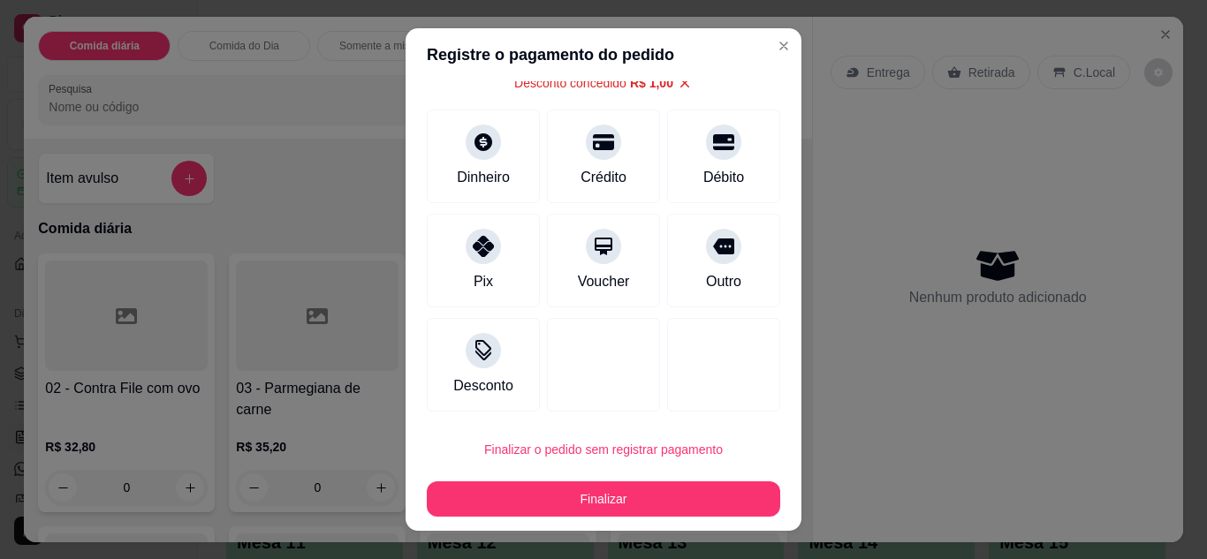
type input "-R$ 1,00"
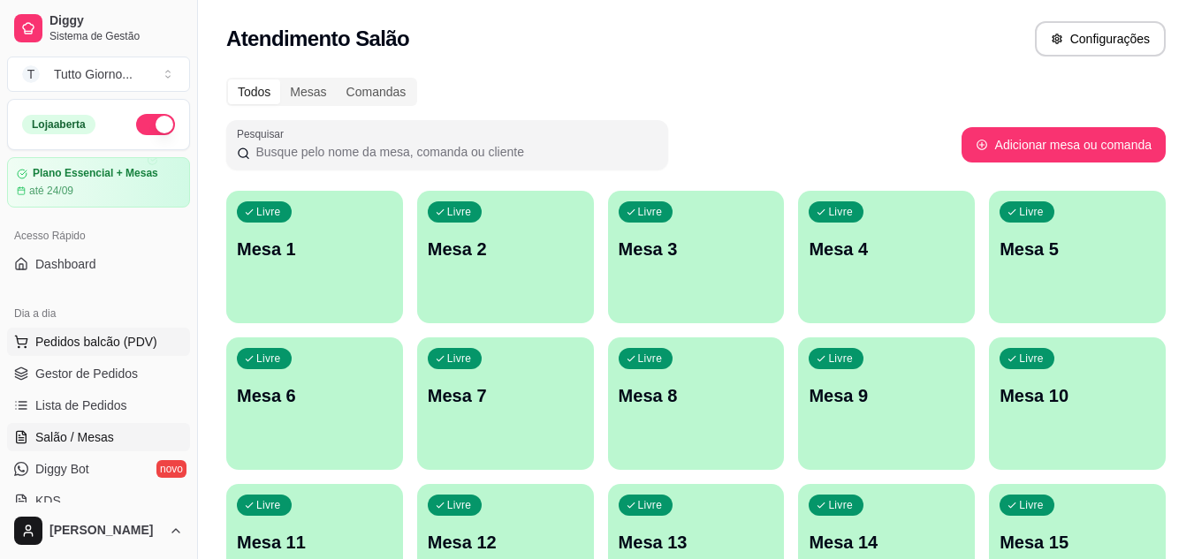
click at [131, 346] on span "Pedidos balcão (PDV)" at bounding box center [96, 342] width 122 height 18
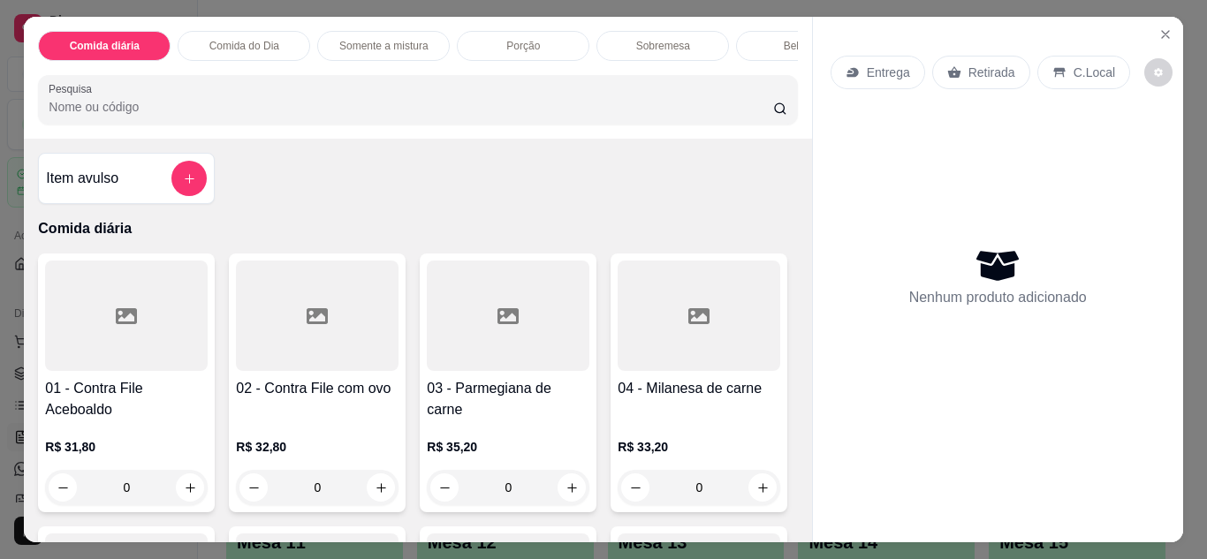
click at [855, 60] on div "Entrega" at bounding box center [878, 73] width 95 height 34
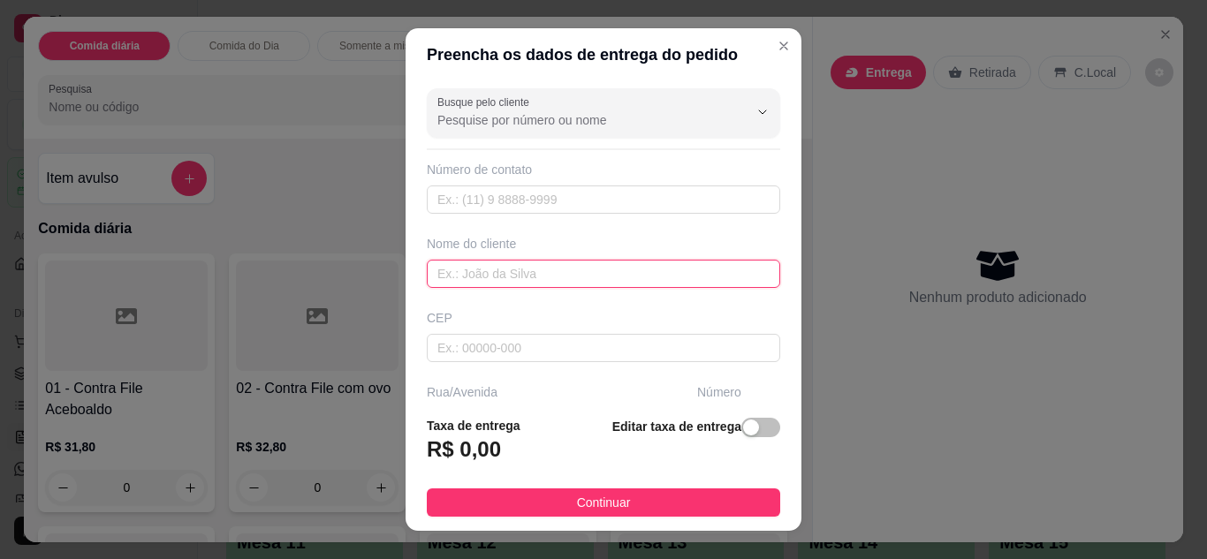
click at [577, 269] on input "text" at bounding box center [603, 274] width 353 height 28
type input "ANDREIA"
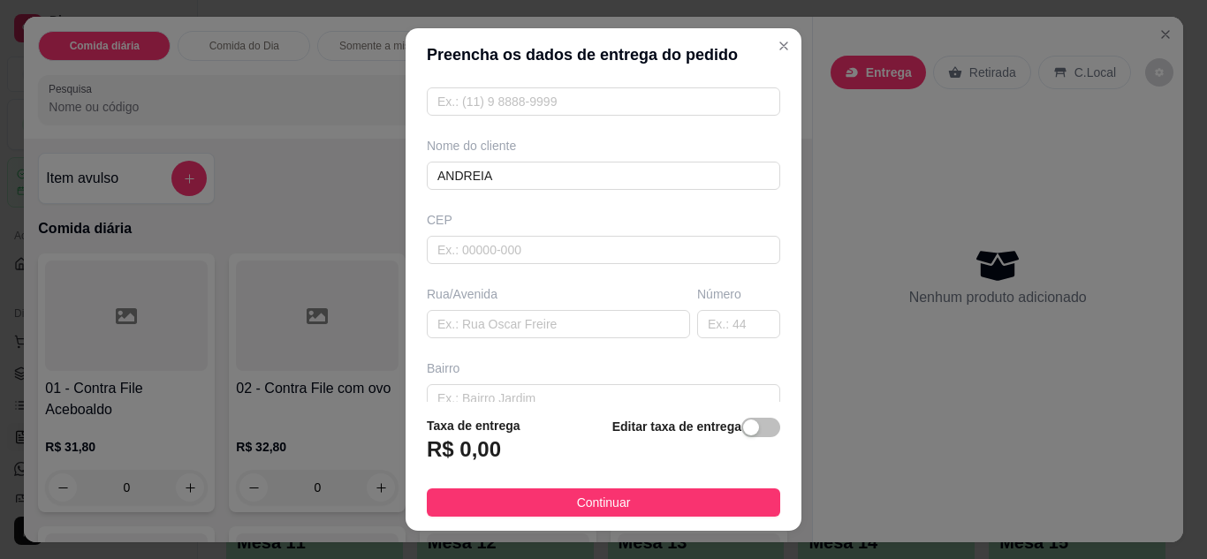
scroll to position [106, 0]
click at [547, 312] on input "text" at bounding box center [558, 316] width 263 height 28
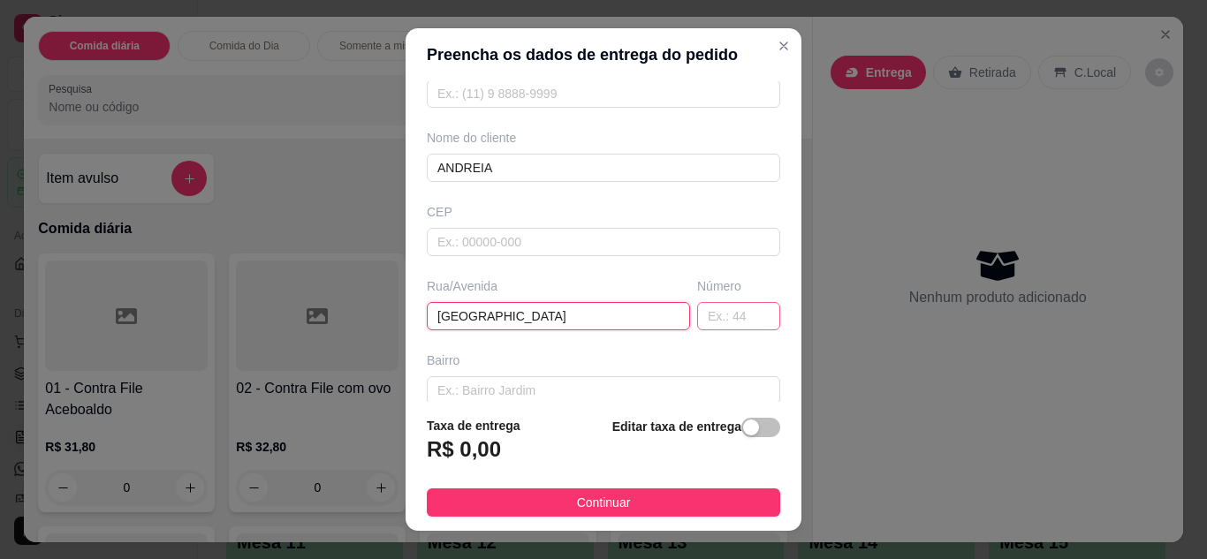
type input "VENEZUELA"
click at [703, 310] on input "text" at bounding box center [738, 316] width 83 height 28
type input "251"
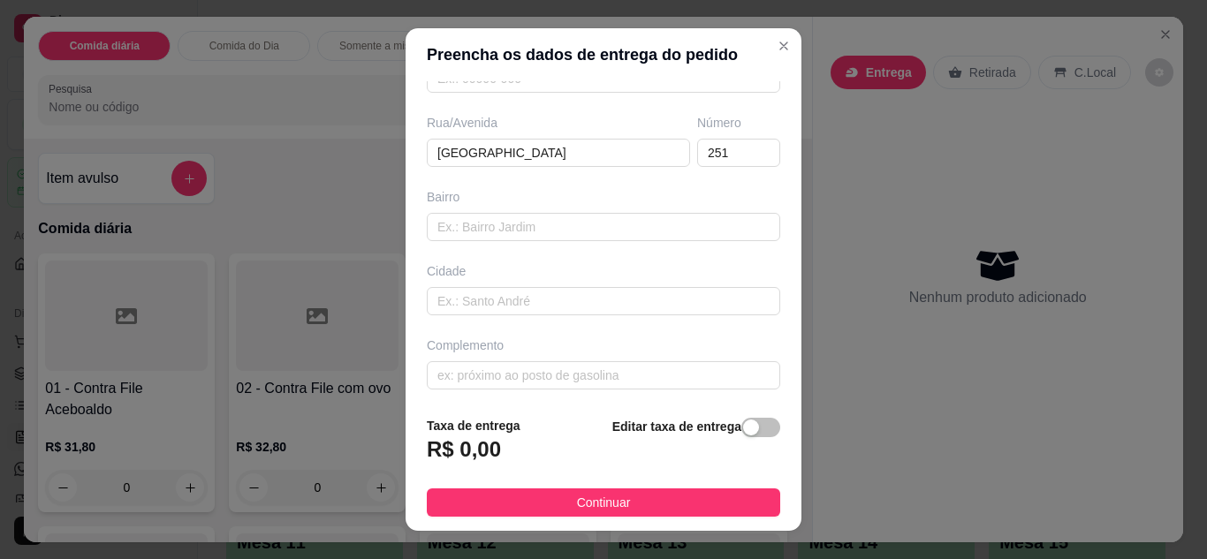
scroll to position [274, 0]
click at [661, 380] on input "text" at bounding box center [603, 371] width 353 height 28
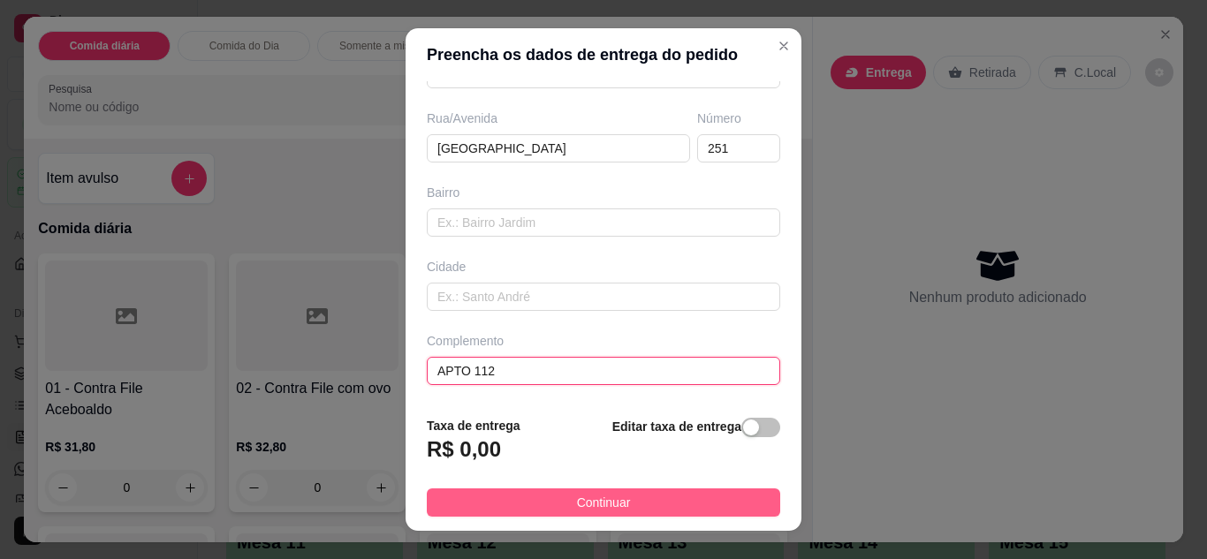
type input "APTO 112"
click at [648, 497] on button "Continuar" at bounding box center [603, 503] width 353 height 28
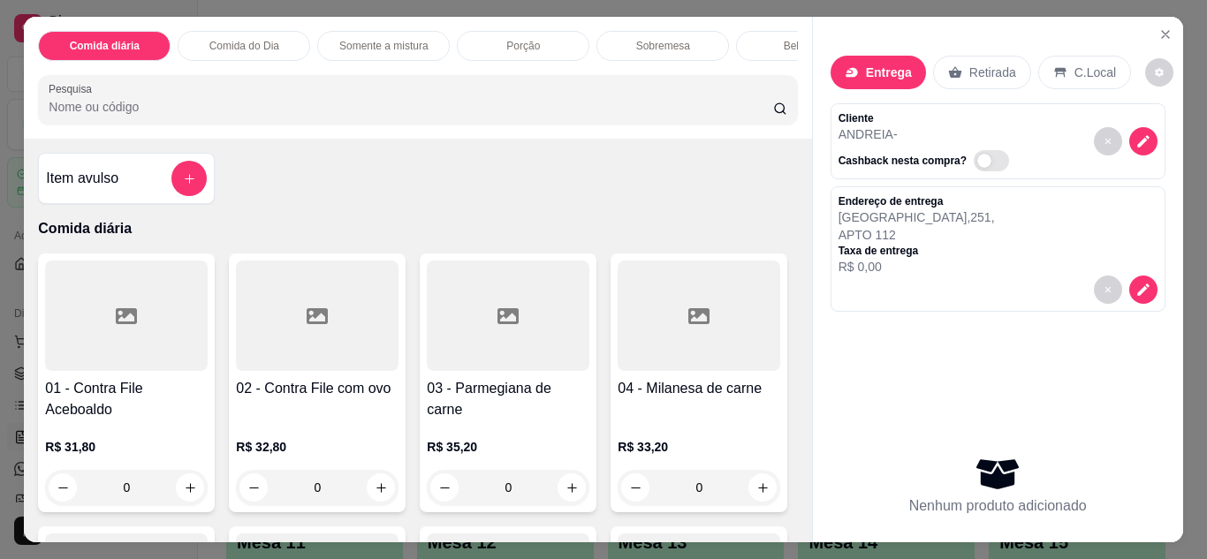
click at [568, 500] on div "0" at bounding box center [508, 487] width 163 height 35
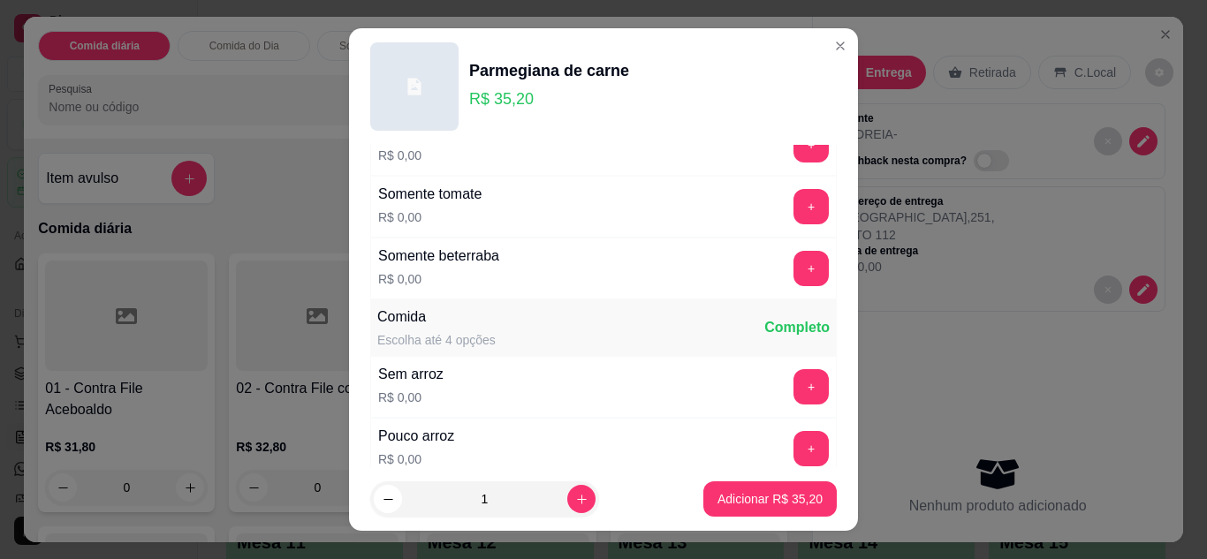
scroll to position [565, 0]
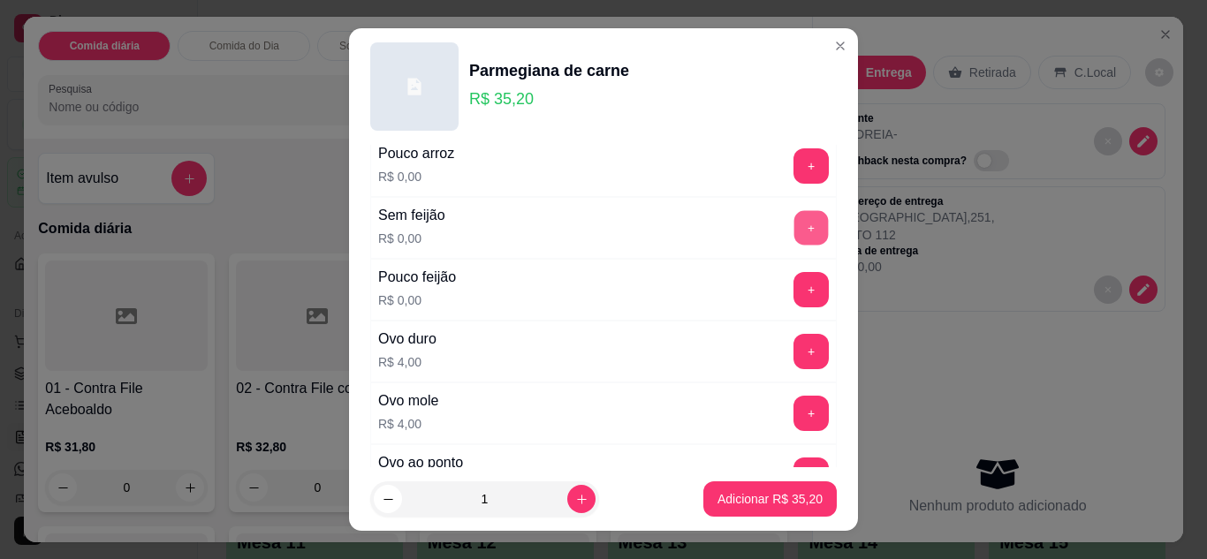
click at [794, 232] on button "+" at bounding box center [811, 227] width 34 height 34
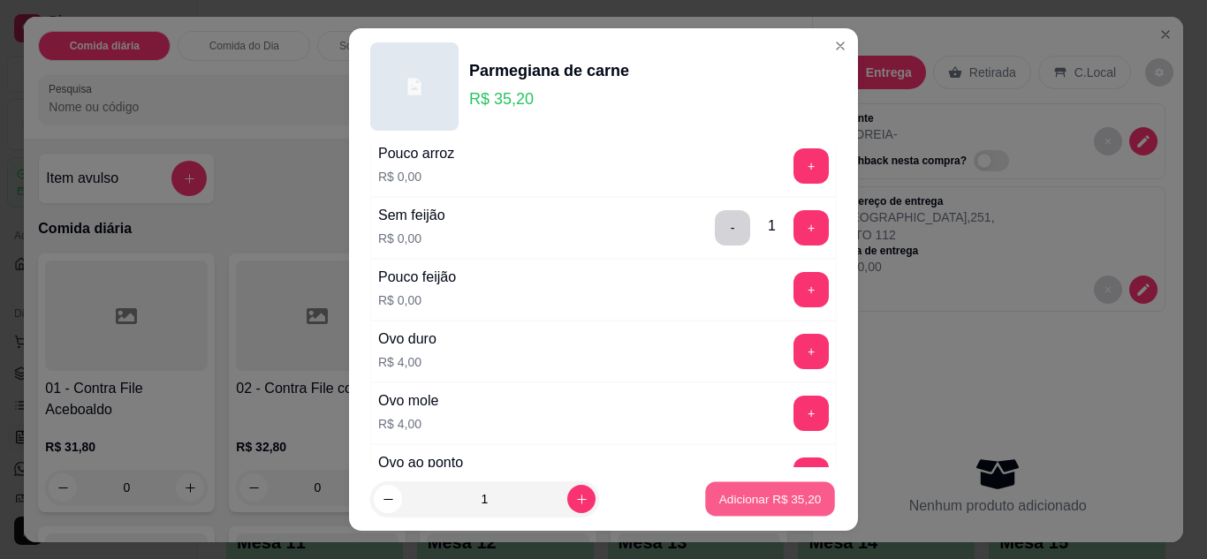
click at [763, 491] on p "Adicionar R$ 35,20" at bounding box center [770, 499] width 102 height 17
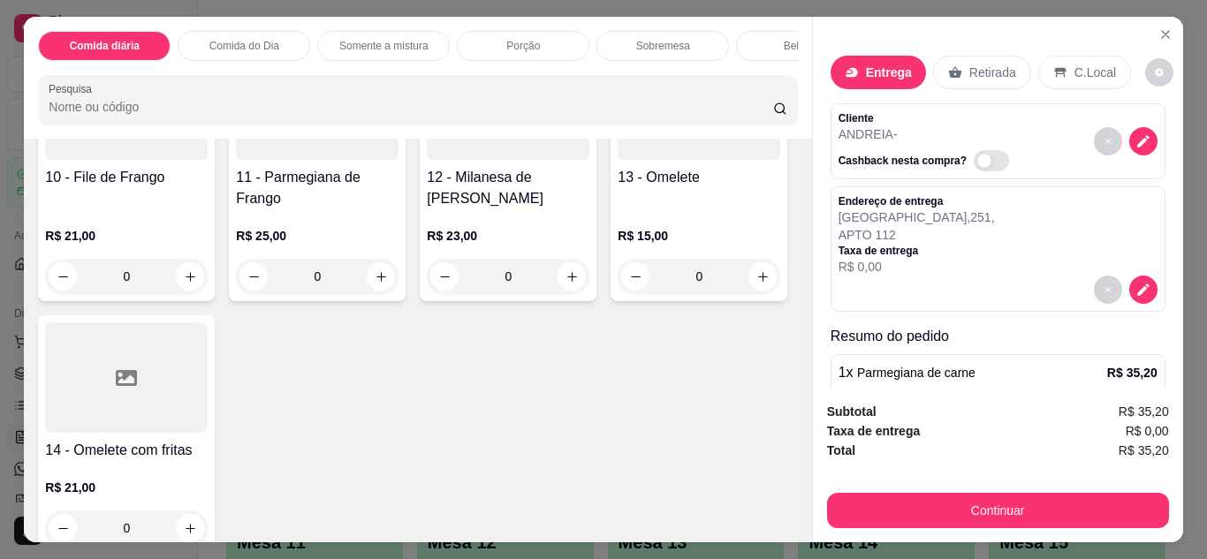
scroll to position [1661, 0]
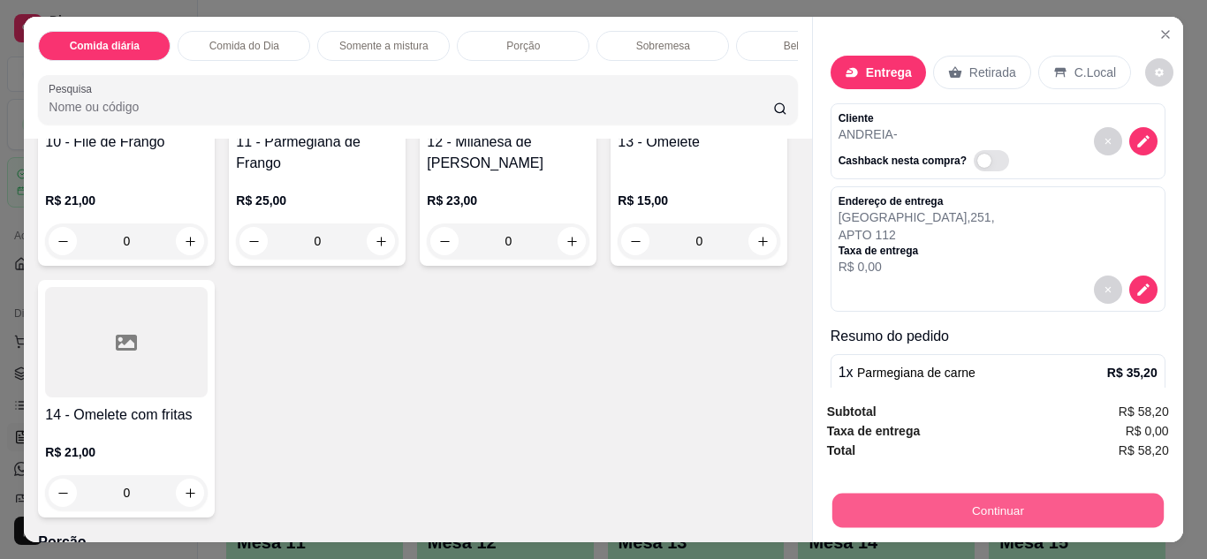
click at [989, 504] on button "Continuar" at bounding box center [996, 511] width 331 height 34
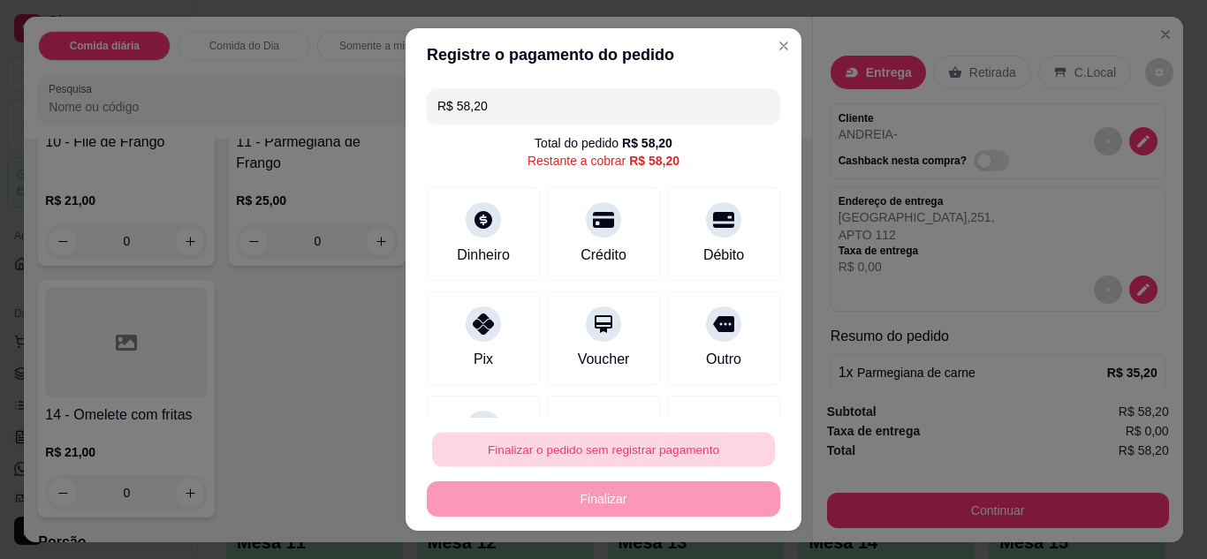
click at [653, 462] on button "Finalizar o pedido sem registrar pagamento" at bounding box center [603, 450] width 343 height 34
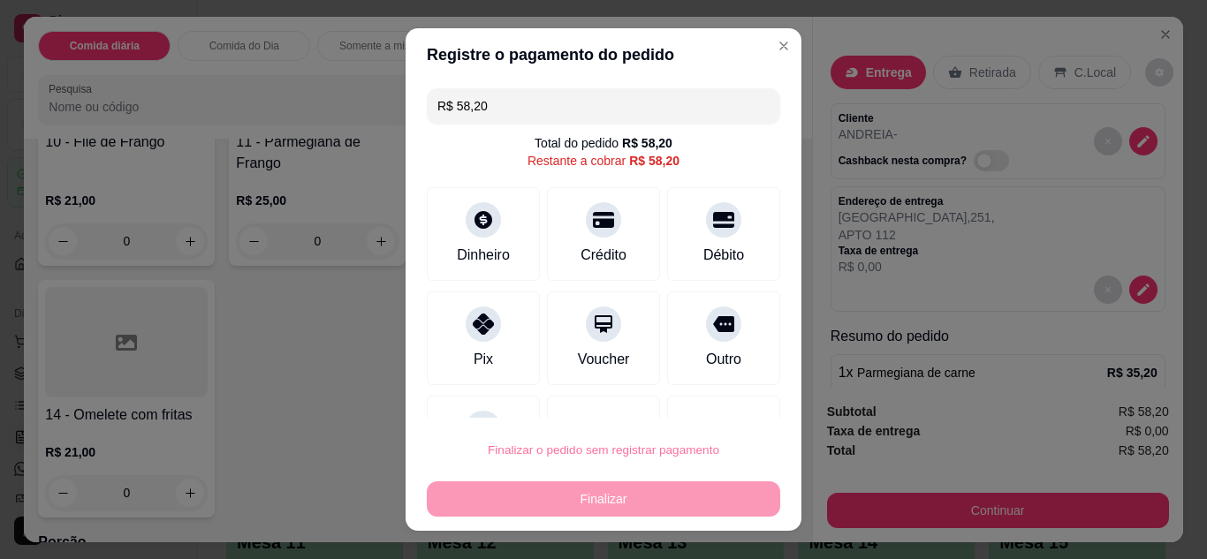
click at [692, 390] on button "Confirmar" at bounding box center [703, 399] width 63 height 27
type input "0"
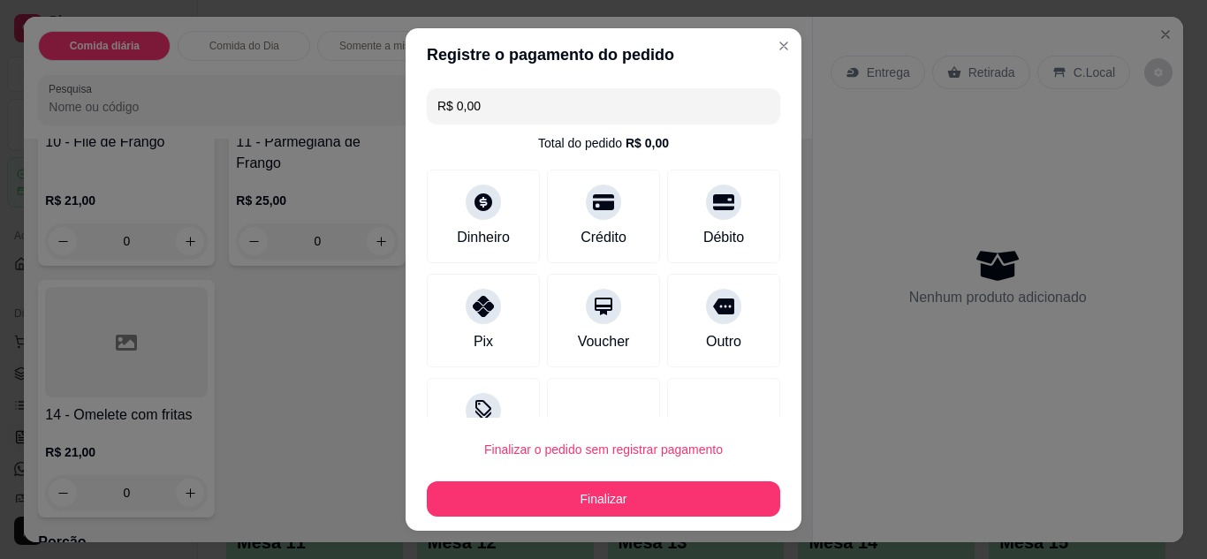
type input "R$ 0,00"
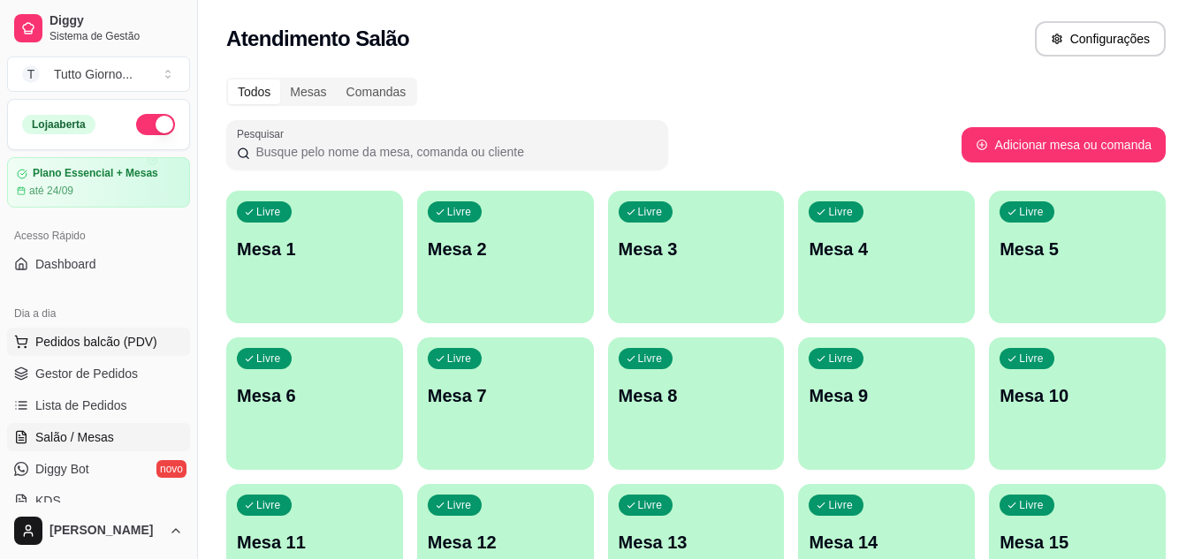
click at [135, 349] on span "Pedidos balcão (PDV)" at bounding box center [96, 342] width 122 height 18
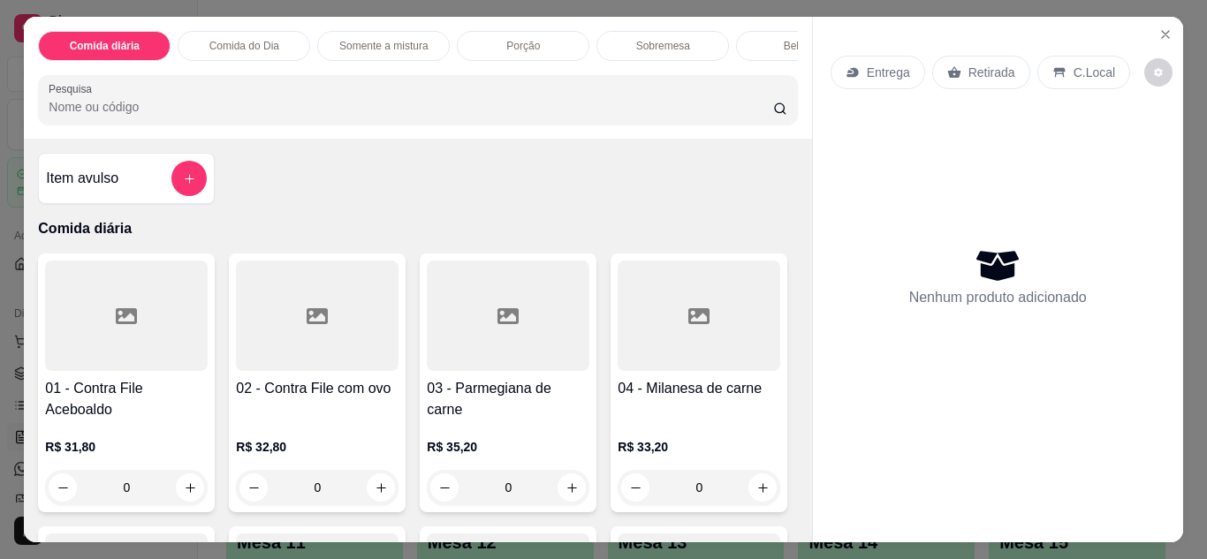
click at [892, 70] on p "Entrega" at bounding box center [888, 73] width 43 height 18
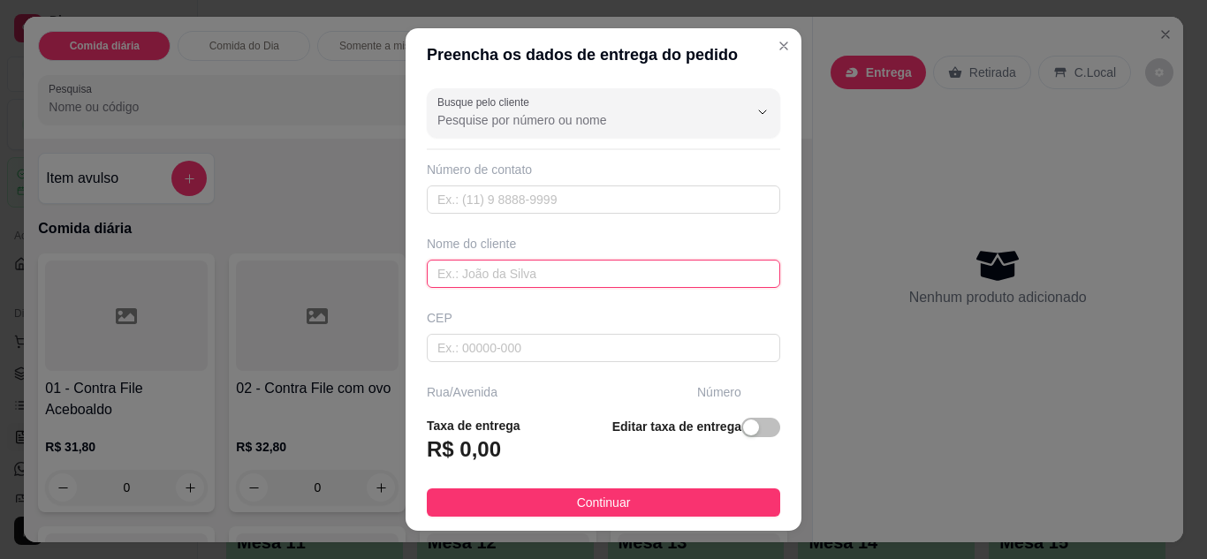
click at [601, 277] on input "text" at bounding box center [603, 274] width 353 height 28
type input "VIVI"
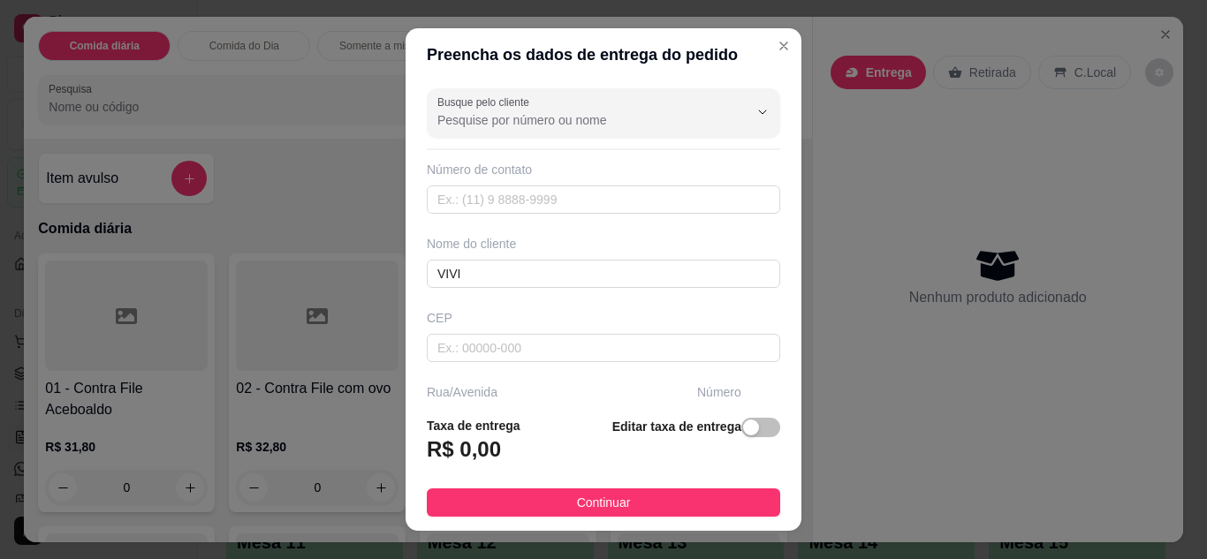
scroll to position [274, 0]
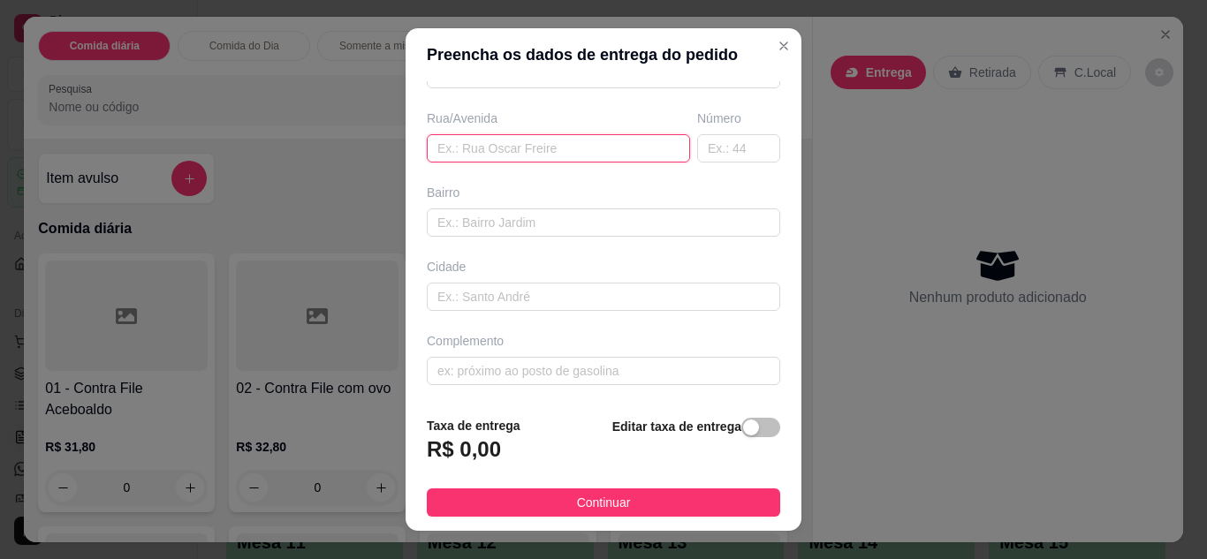
click at [542, 144] on input "text" at bounding box center [558, 148] width 263 height 28
type input "DAS PELOTAS"
click at [723, 148] on input "text" at bounding box center [738, 148] width 83 height 28
type input "89"
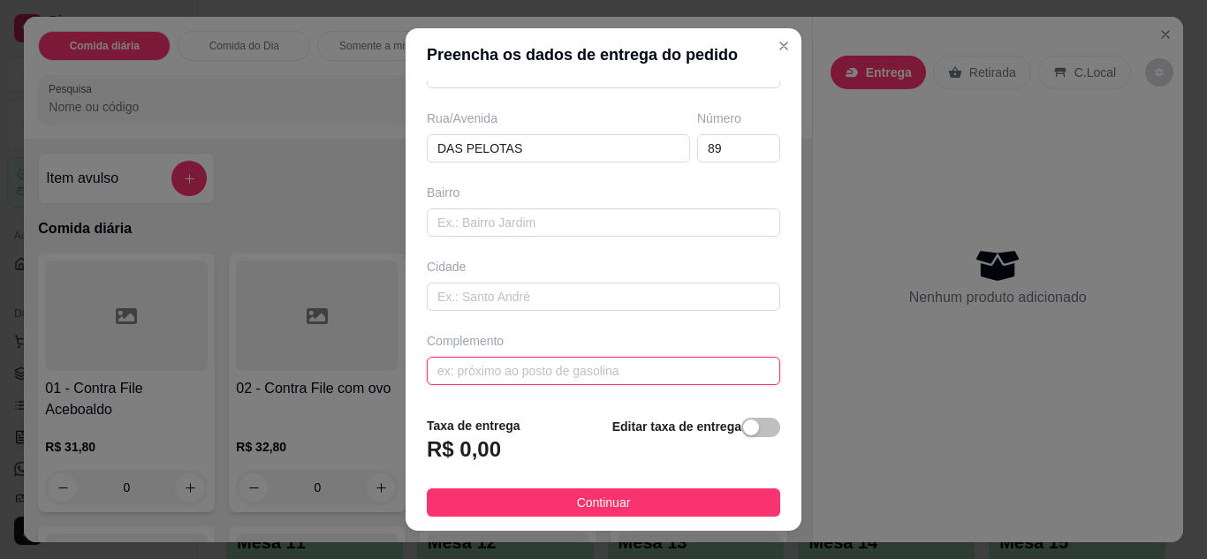
click at [593, 383] on input "text" at bounding box center [603, 371] width 353 height 28
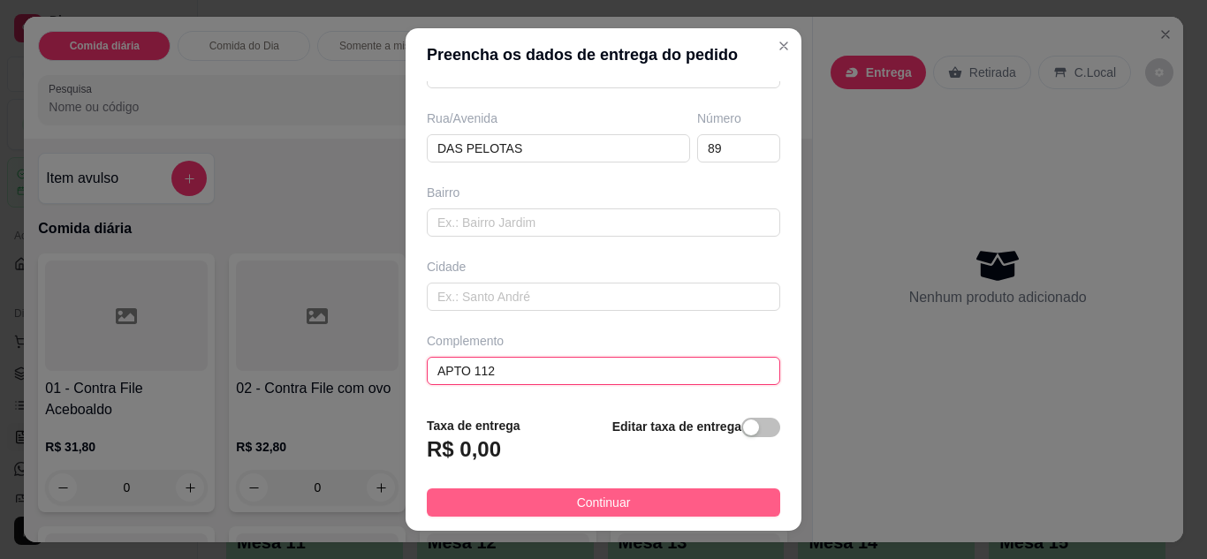
type input "APTO 112"
click at [592, 502] on span "Continuar" at bounding box center [604, 502] width 54 height 19
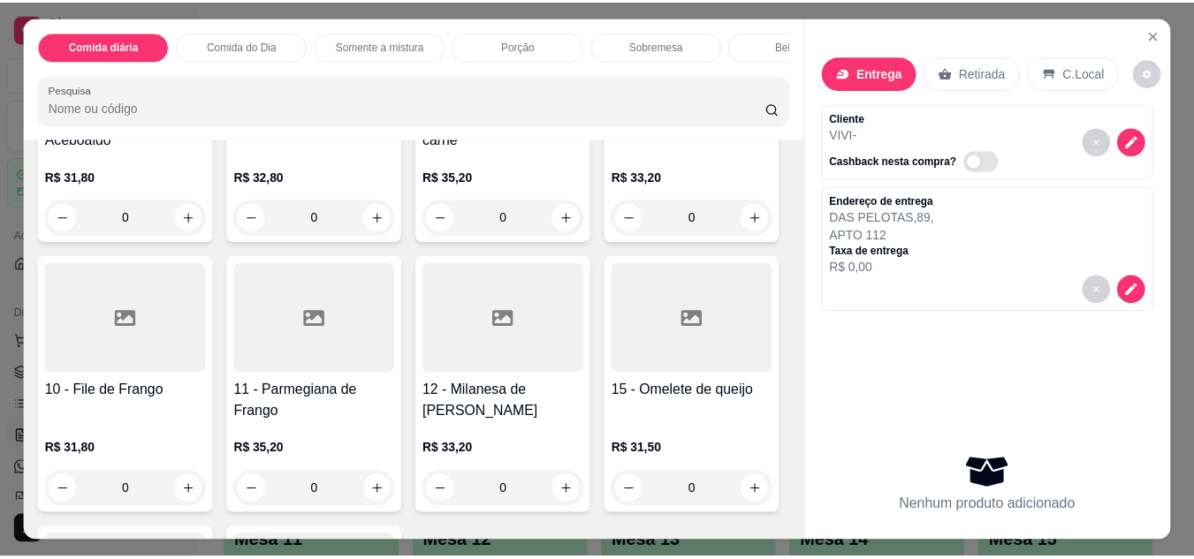
scroll to position [283, 0]
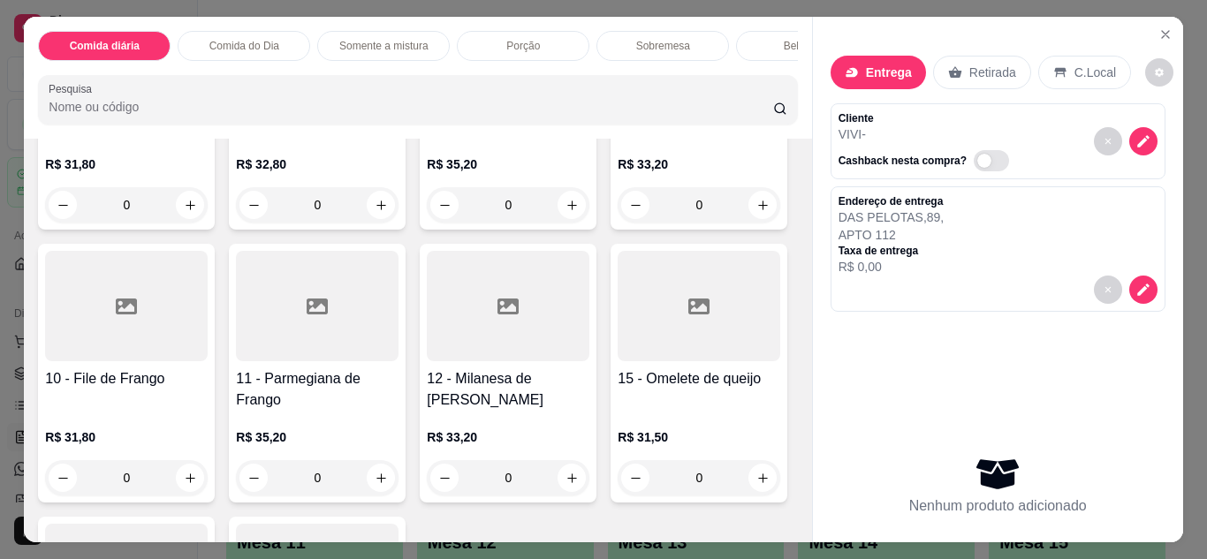
click at [208, 487] on div "0" at bounding box center [126, 477] width 163 height 35
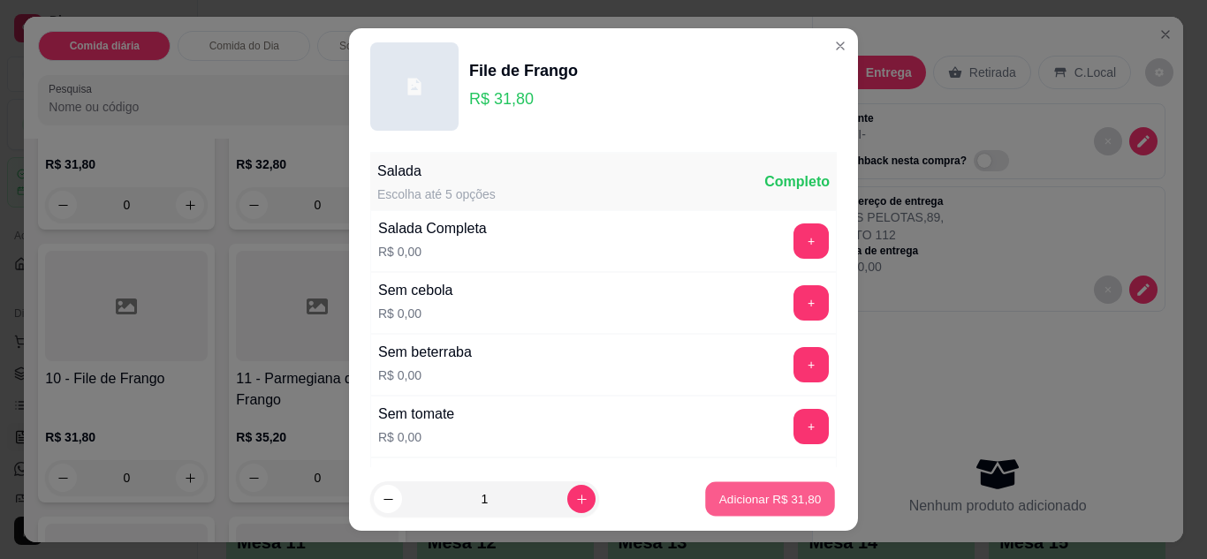
click at [771, 498] on p "Adicionar R$ 31,80" at bounding box center [770, 499] width 102 height 17
type input "1"
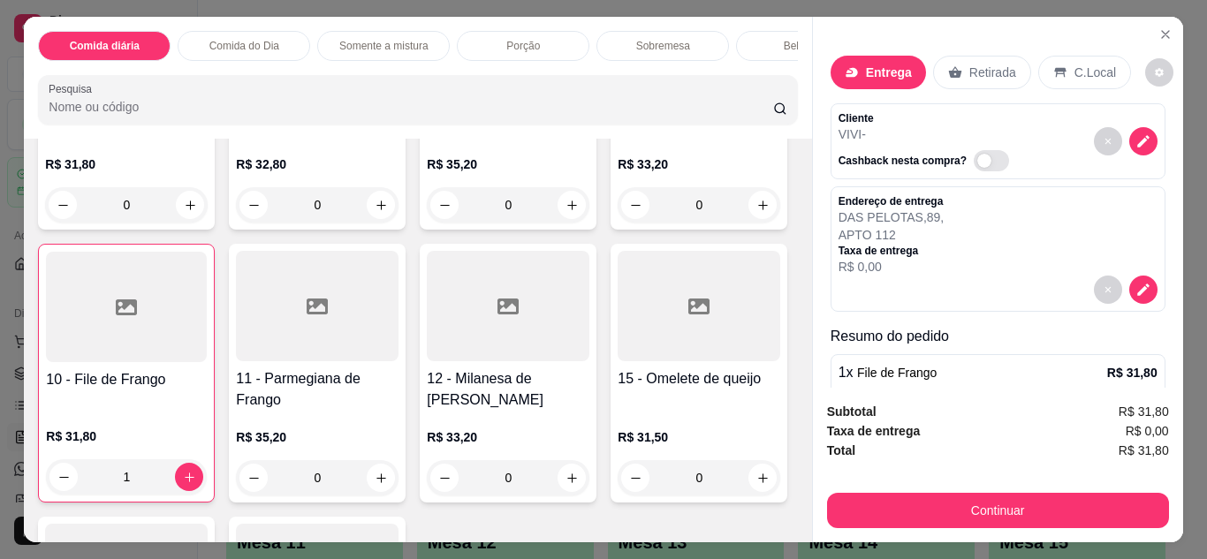
click at [398, 495] on div "0" at bounding box center [317, 477] width 163 height 35
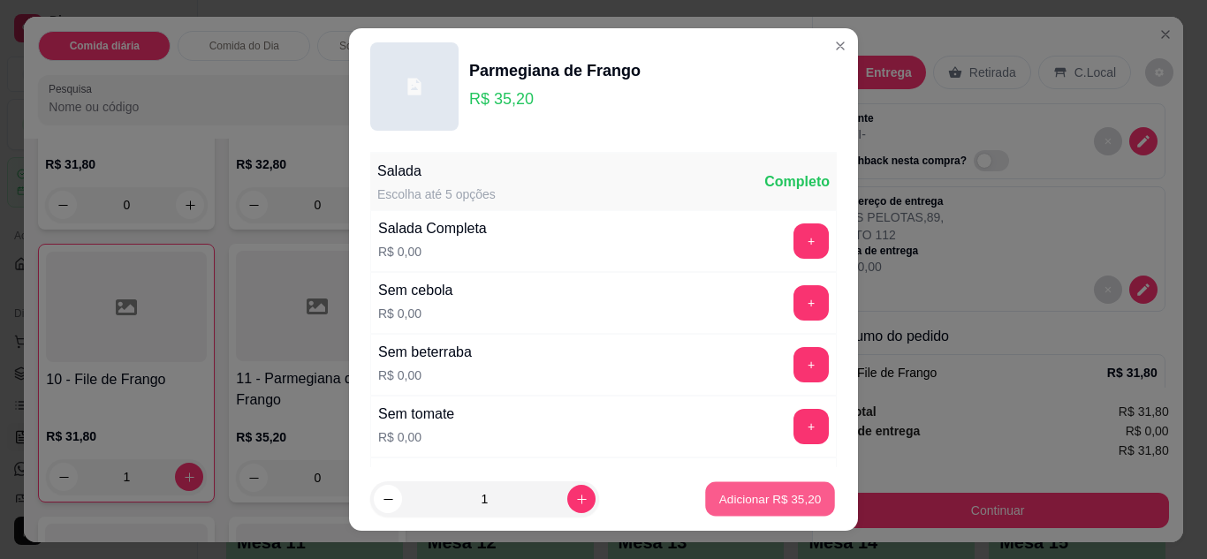
click at [773, 497] on p "Adicionar R$ 35,20" at bounding box center [770, 499] width 102 height 17
type input "1"
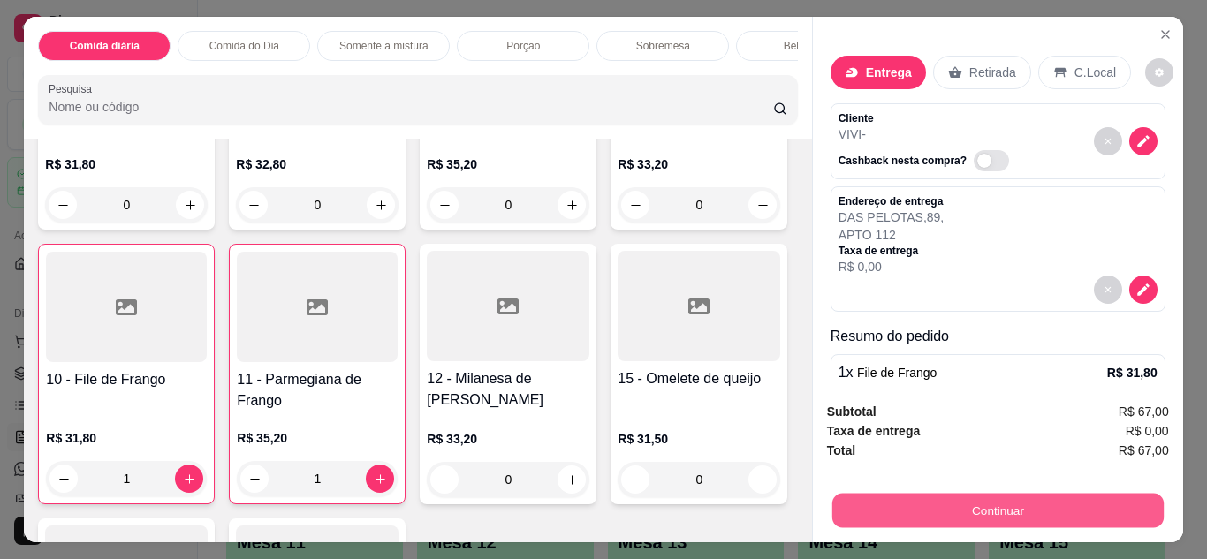
click at [1030, 506] on button "Continuar" at bounding box center [996, 511] width 331 height 34
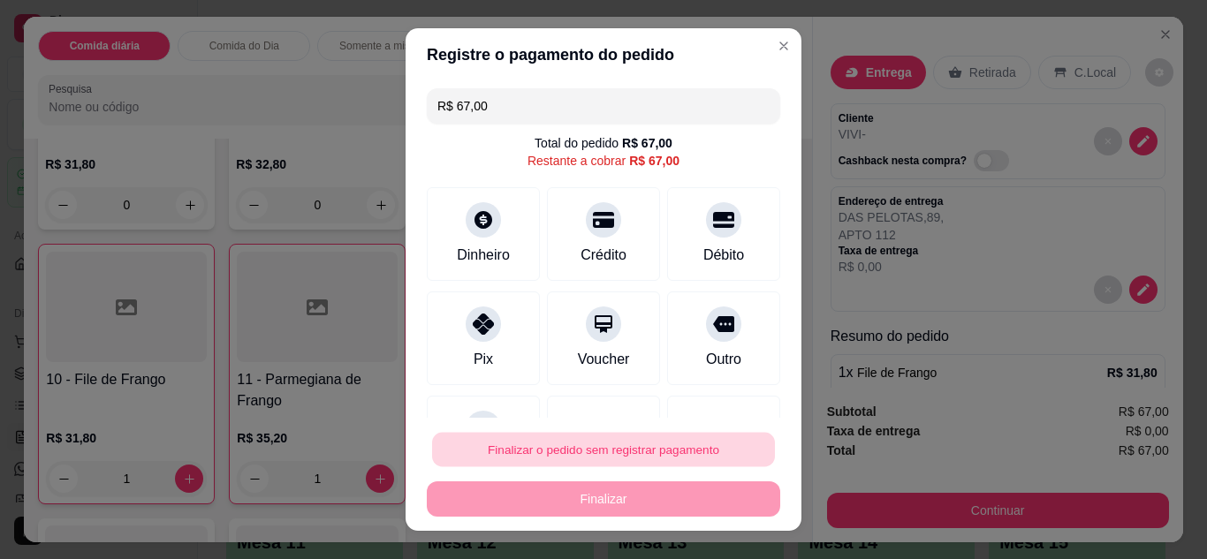
click at [535, 459] on button "Finalizar o pedido sem registrar pagamento" at bounding box center [603, 450] width 343 height 34
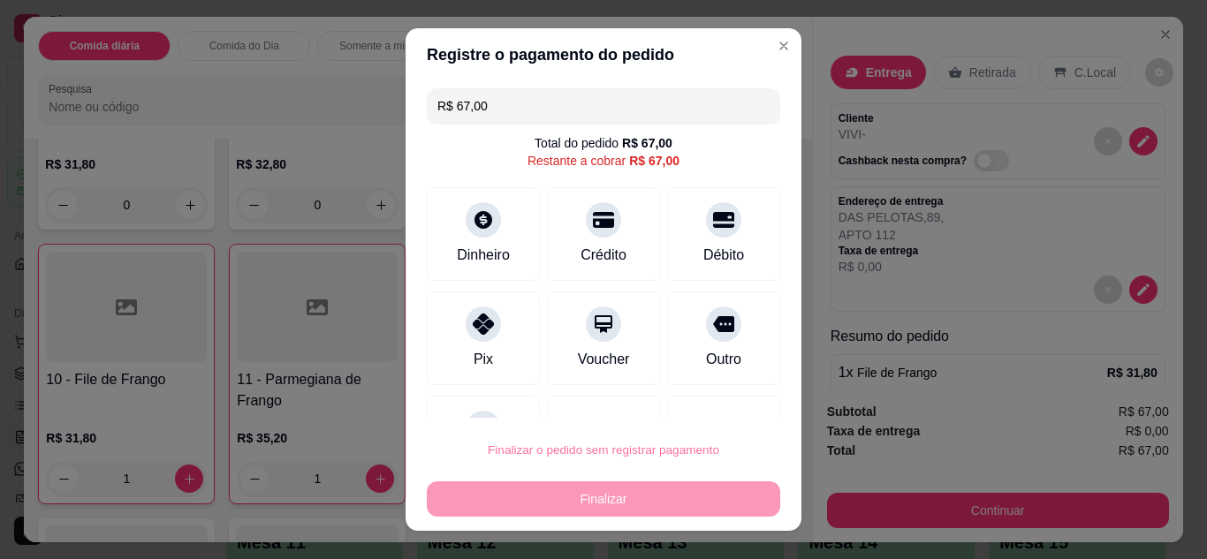
click at [688, 399] on button "Confirmar" at bounding box center [703, 399] width 63 height 27
type input "0"
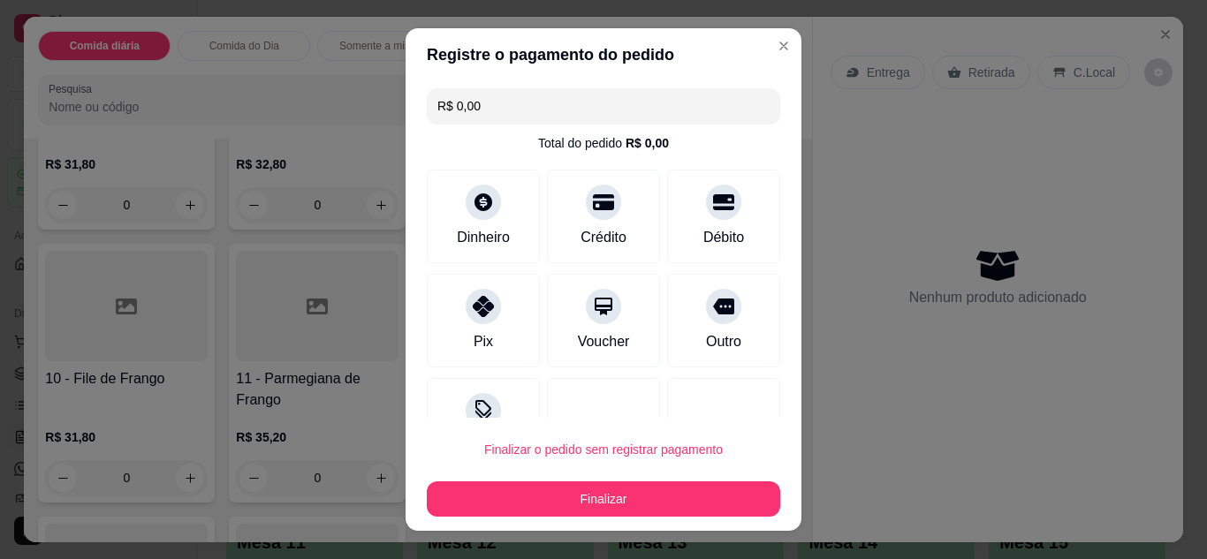
type input "R$ 0,00"
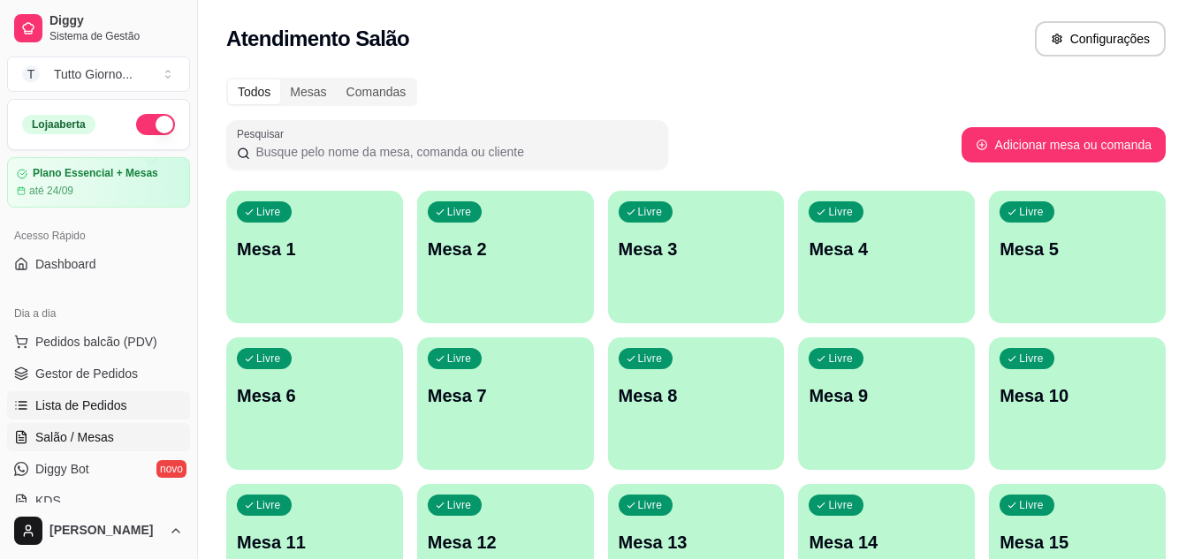
click at [101, 411] on span "Lista de Pedidos" at bounding box center [81, 406] width 92 height 18
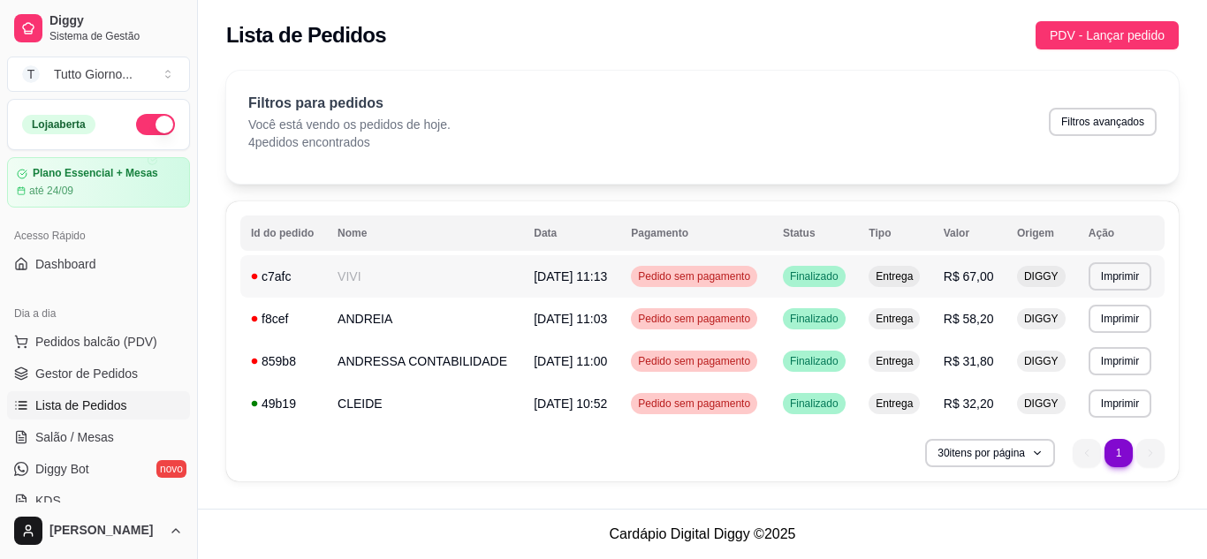
click at [739, 280] on span "Pedido sem pagamento" at bounding box center [693, 276] width 119 height 14
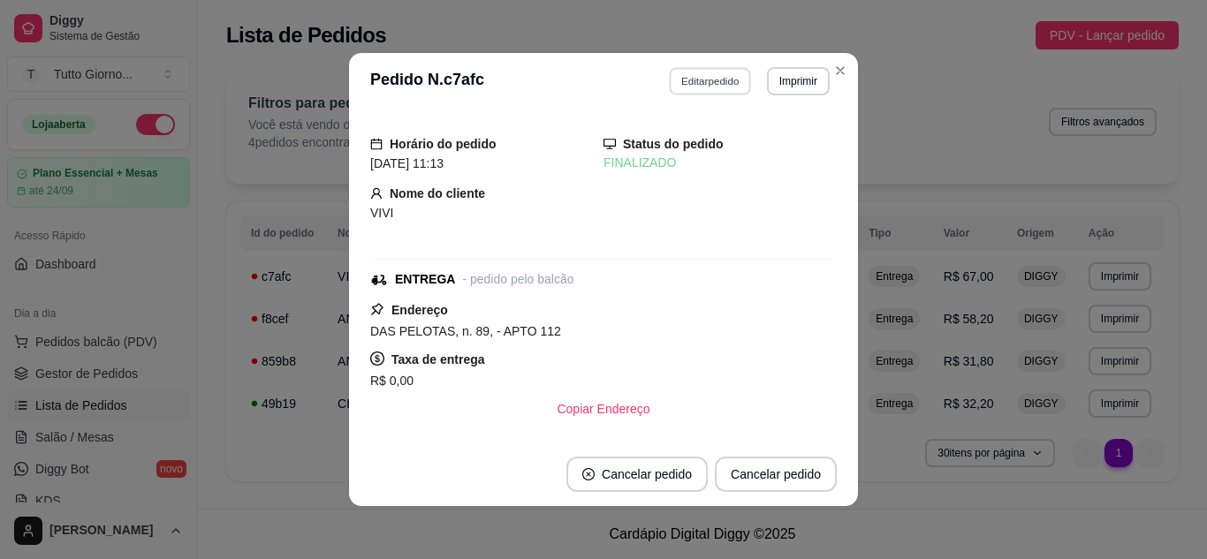
click at [710, 80] on button "Editar pedido" at bounding box center [711, 80] width 82 height 27
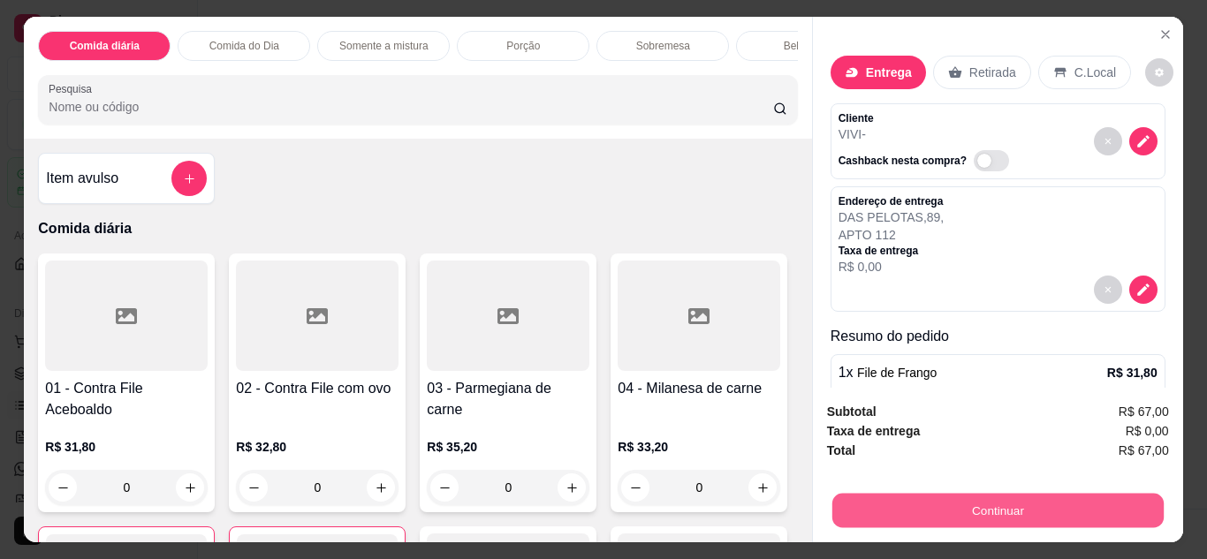
click at [927, 514] on button "Continuar" at bounding box center [996, 511] width 331 height 34
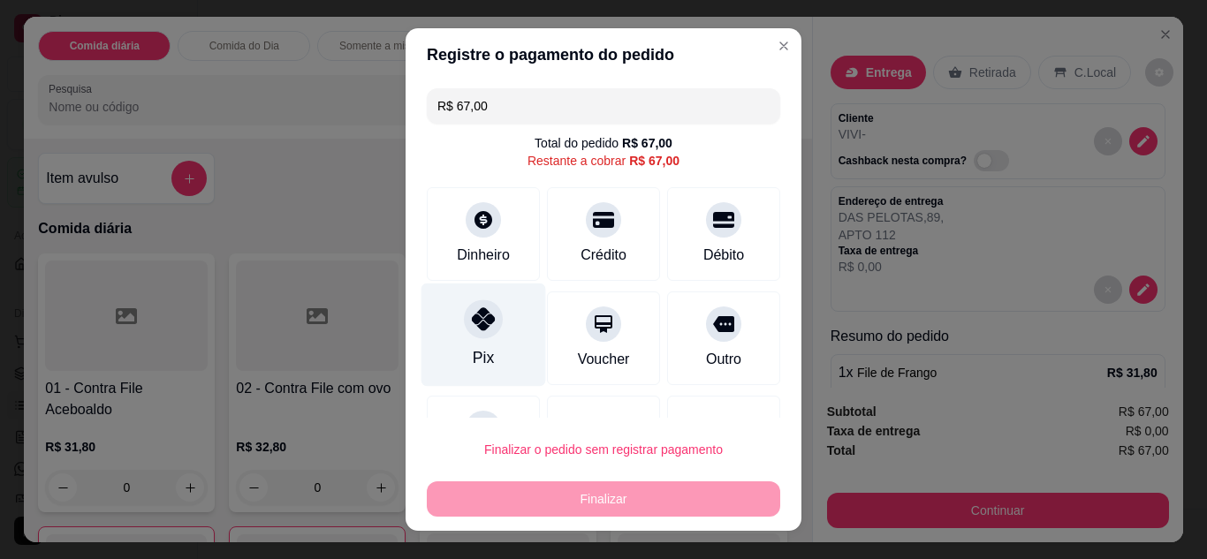
click at [472, 330] on icon at bounding box center [483, 318] width 23 height 23
type input "R$ 0,00"
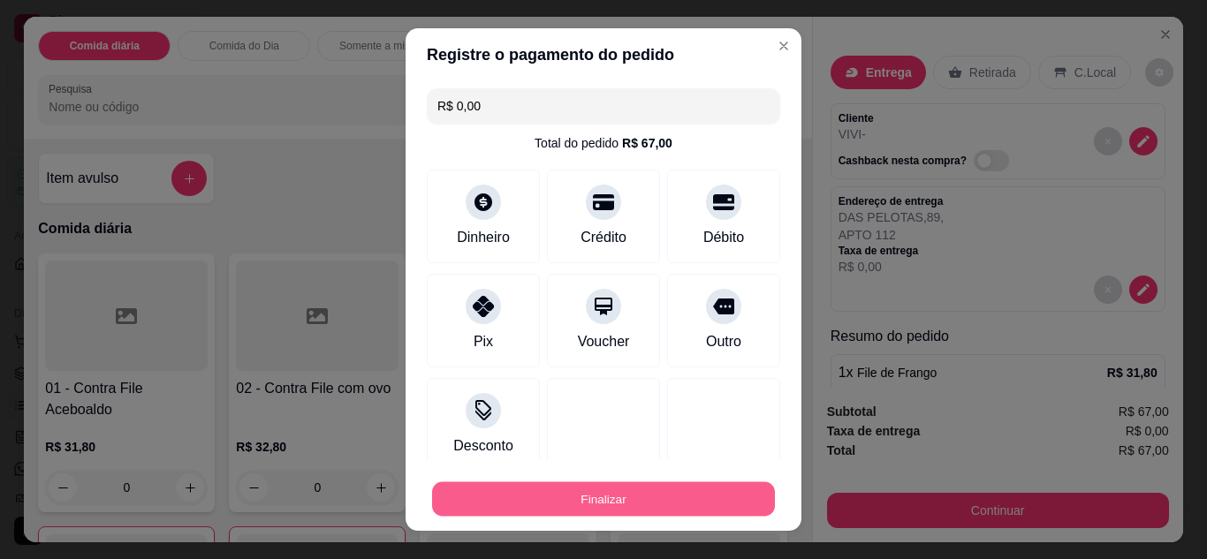
click at [597, 512] on button "Finalizar" at bounding box center [603, 499] width 343 height 34
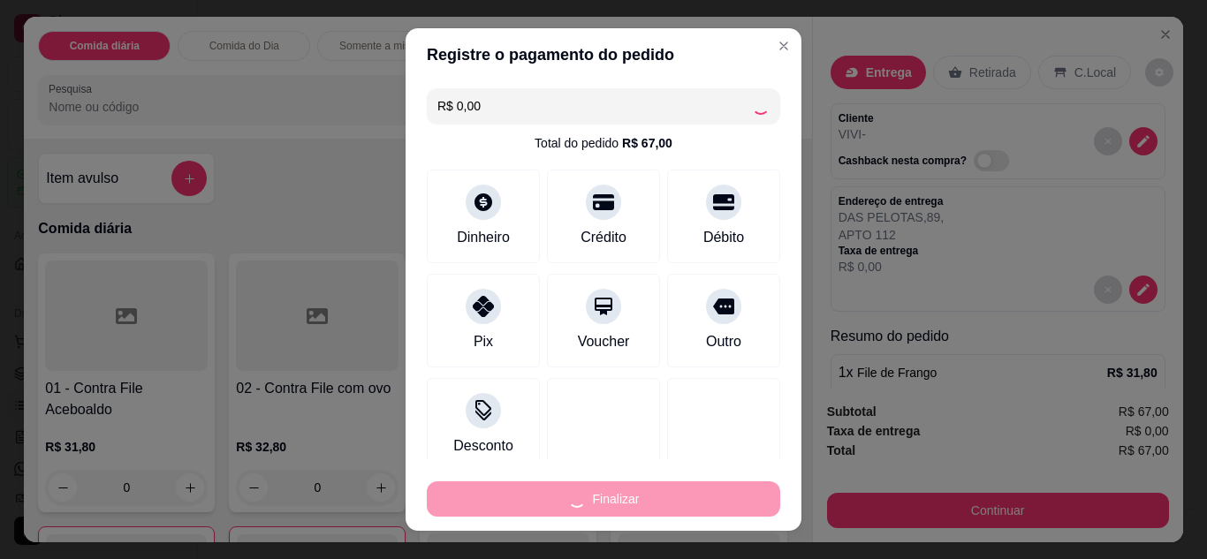
type input "0"
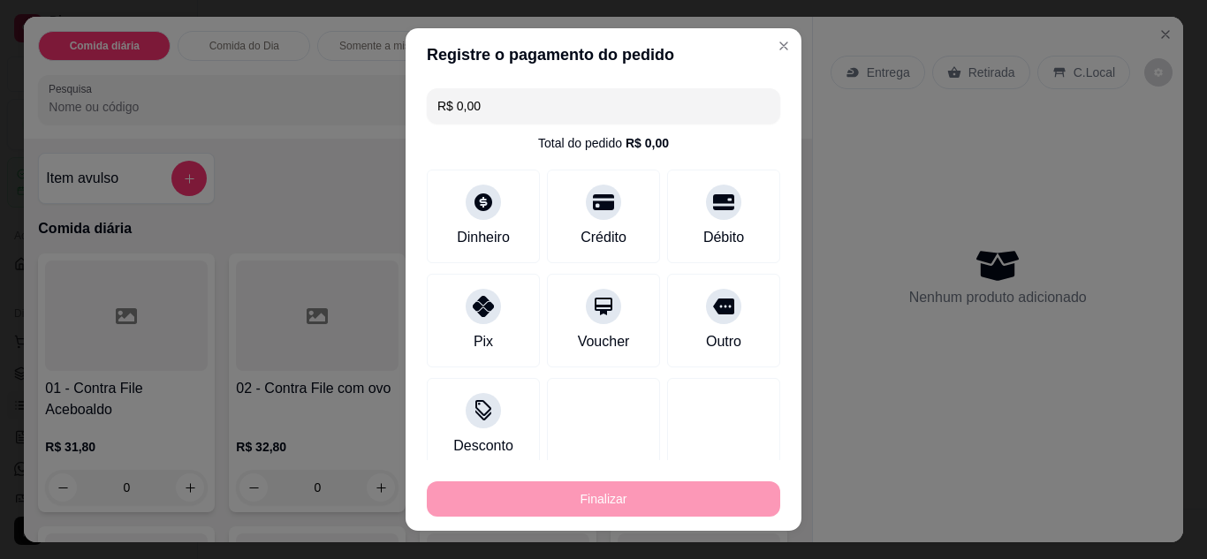
type input "-R$ 67,00"
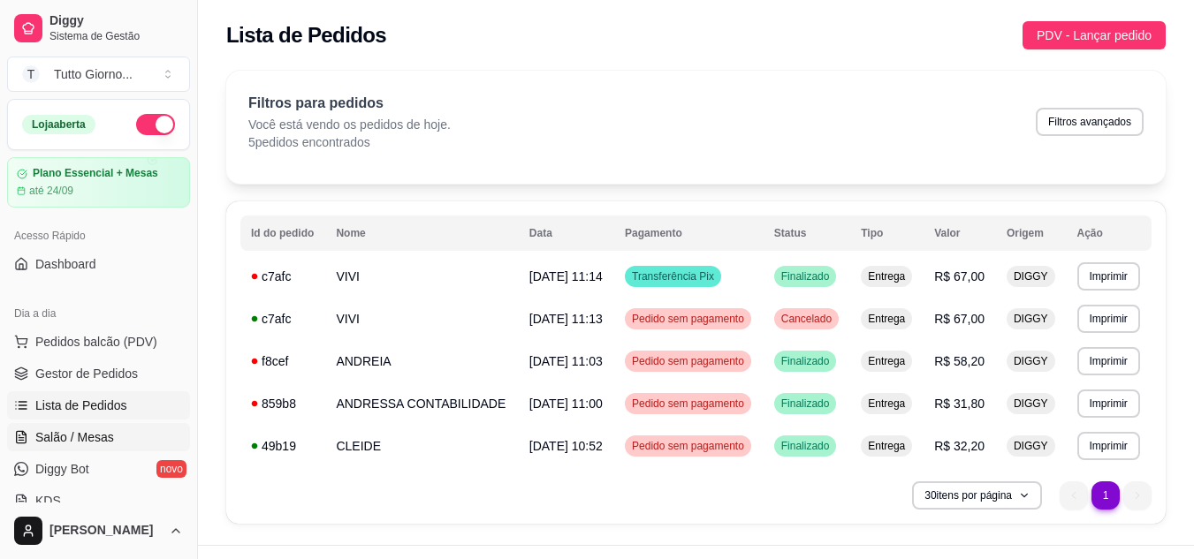
click at [78, 436] on span "Salão / Mesas" at bounding box center [74, 438] width 79 height 18
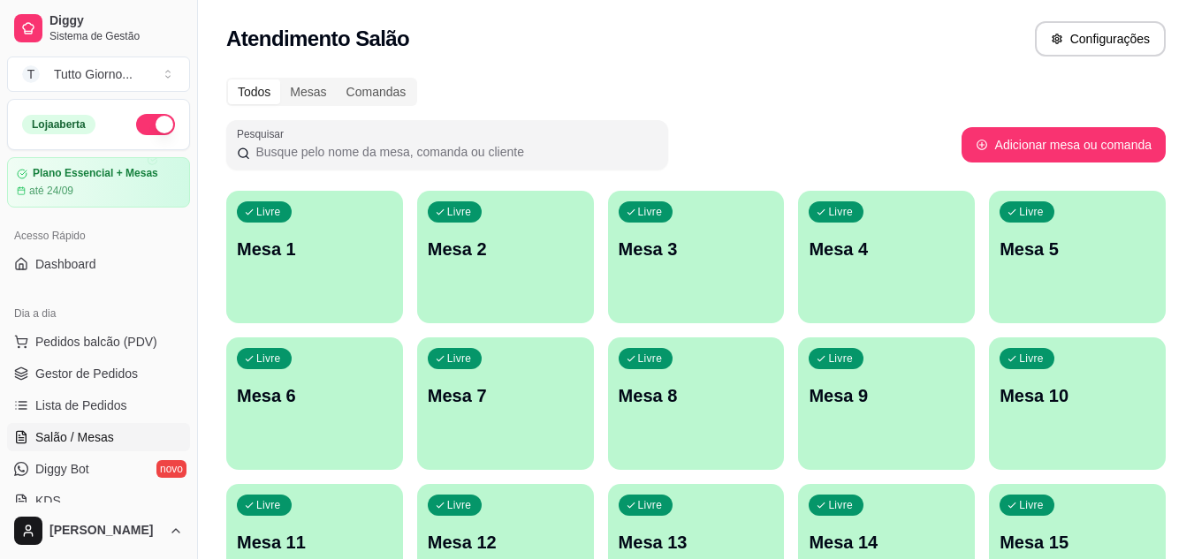
click at [621, 27] on div "Atendimento Salão Configurações" at bounding box center [695, 38] width 939 height 35
click at [119, 404] on span "Lista de Pedidos" at bounding box center [81, 406] width 92 height 18
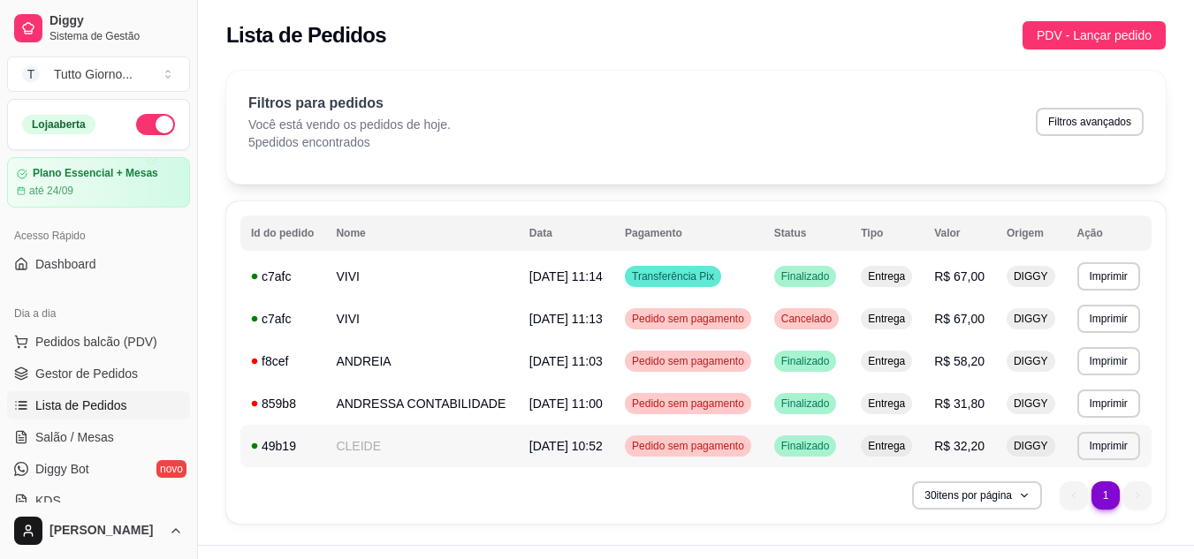
click at [709, 444] on span "Pedido sem pagamento" at bounding box center [687, 446] width 119 height 14
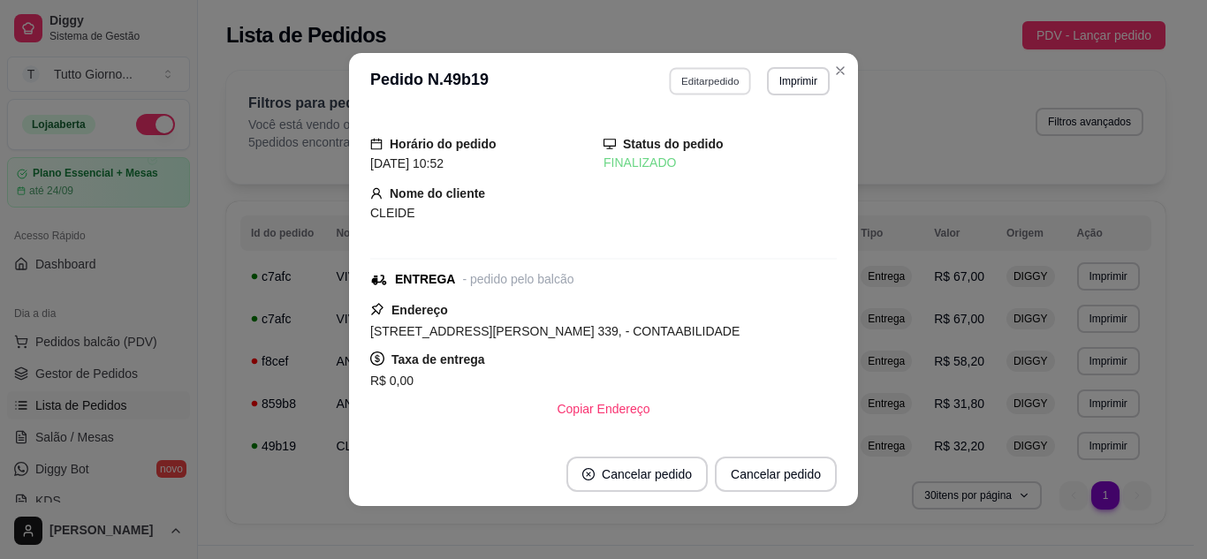
click at [717, 84] on button "Editar pedido" at bounding box center [711, 80] width 82 height 27
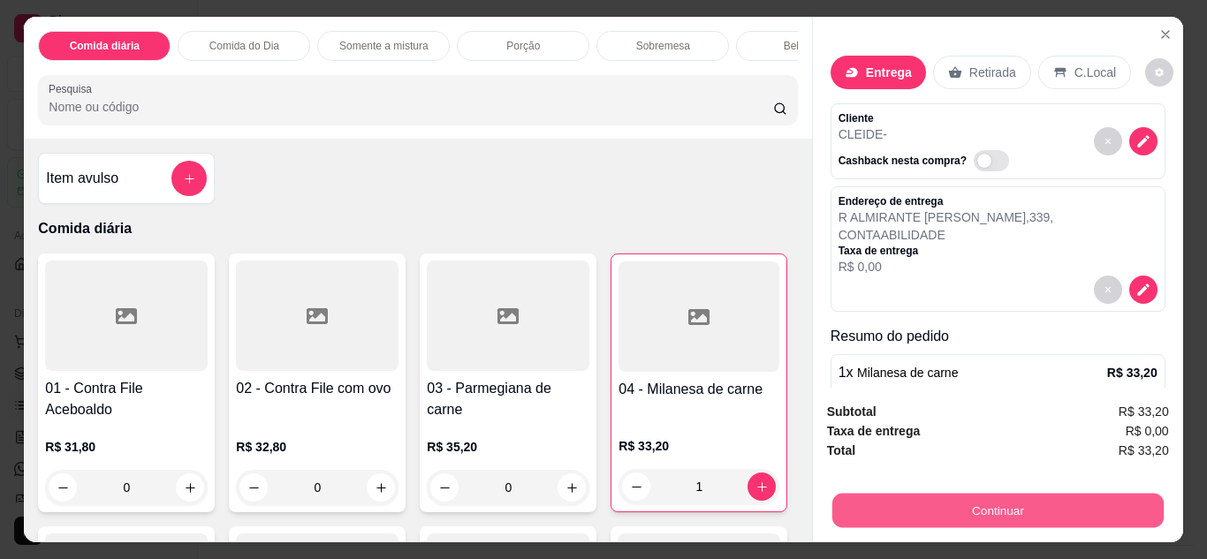
click at [1029, 513] on button "Continuar" at bounding box center [996, 511] width 331 height 34
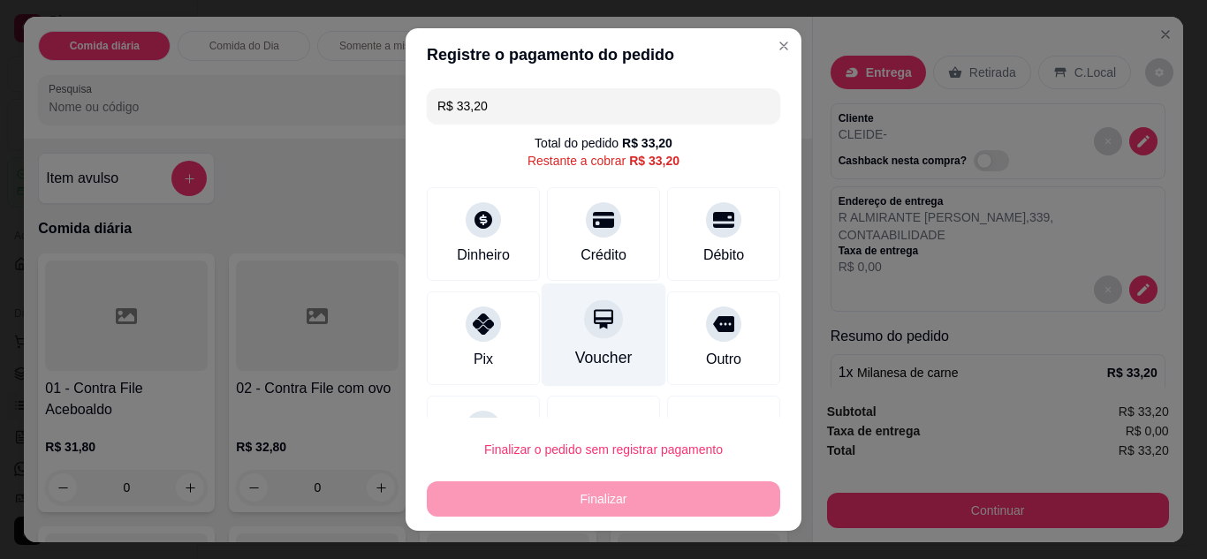
click at [597, 339] on div "Voucher" at bounding box center [604, 334] width 125 height 103
type input "R$ 0,00"
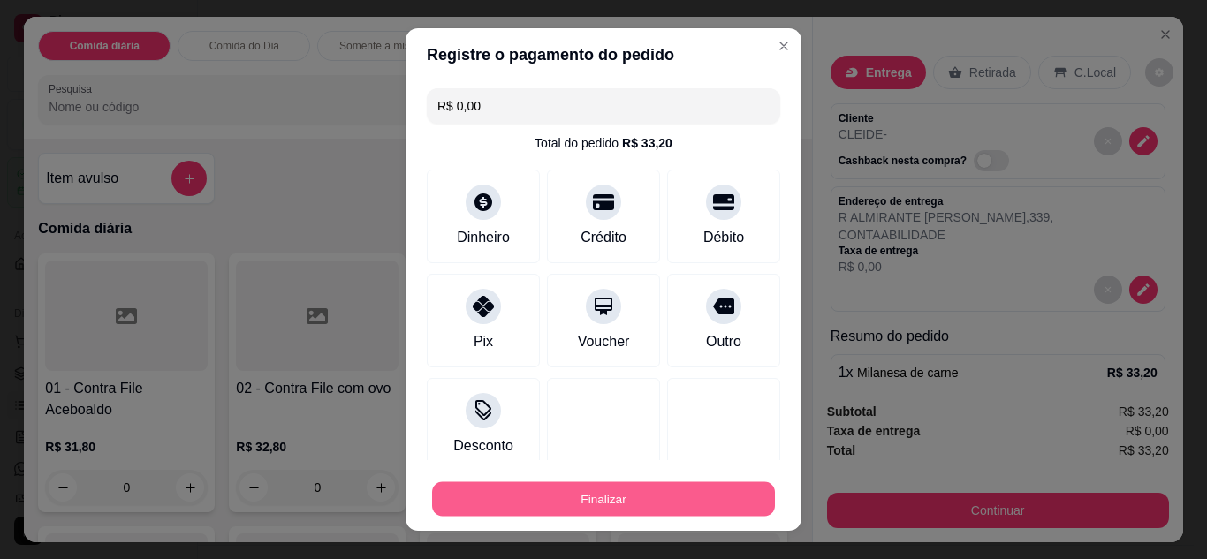
click at [686, 512] on button "Finalizar" at bounding box center [603, 499] width 343 height 34
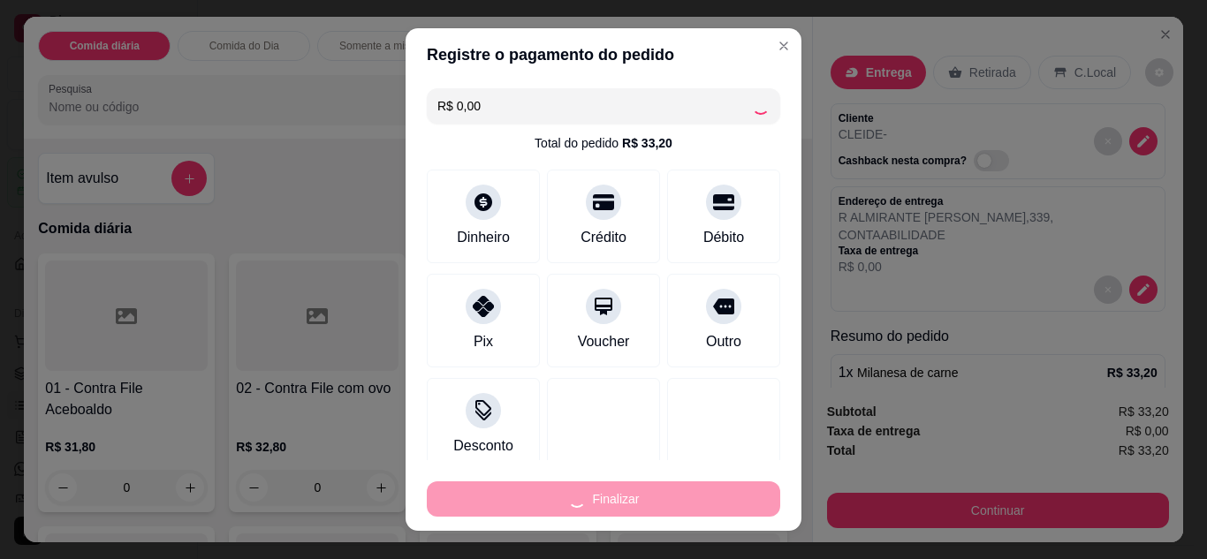
type input "0"
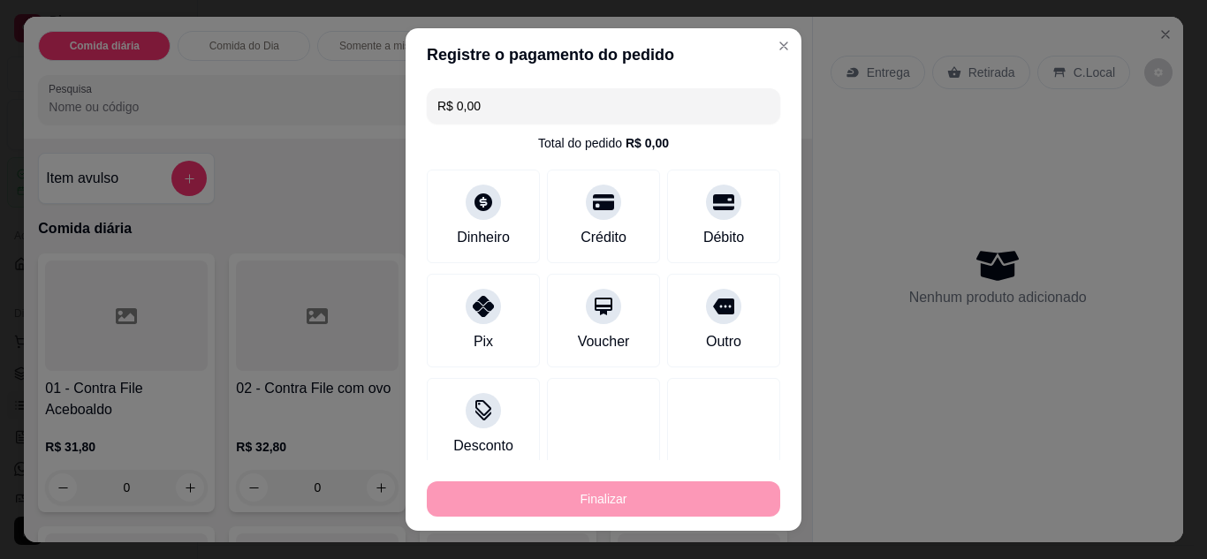
type input "-R$ 33,20"
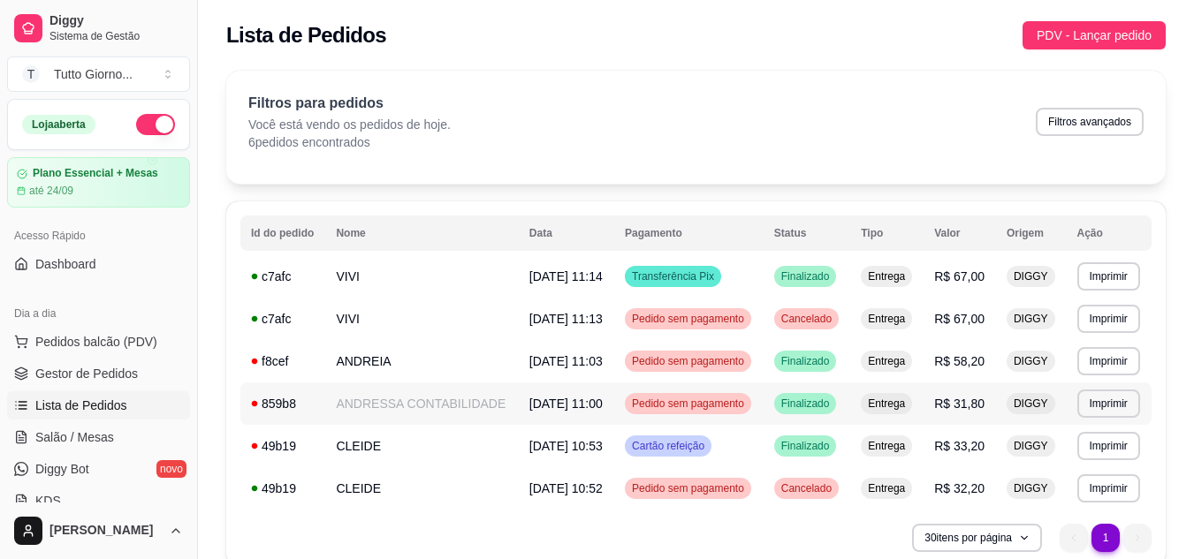
click at [720, 412] on div "Pedido sem pagamento" at bounding box center [688, 403] width 126 height 21
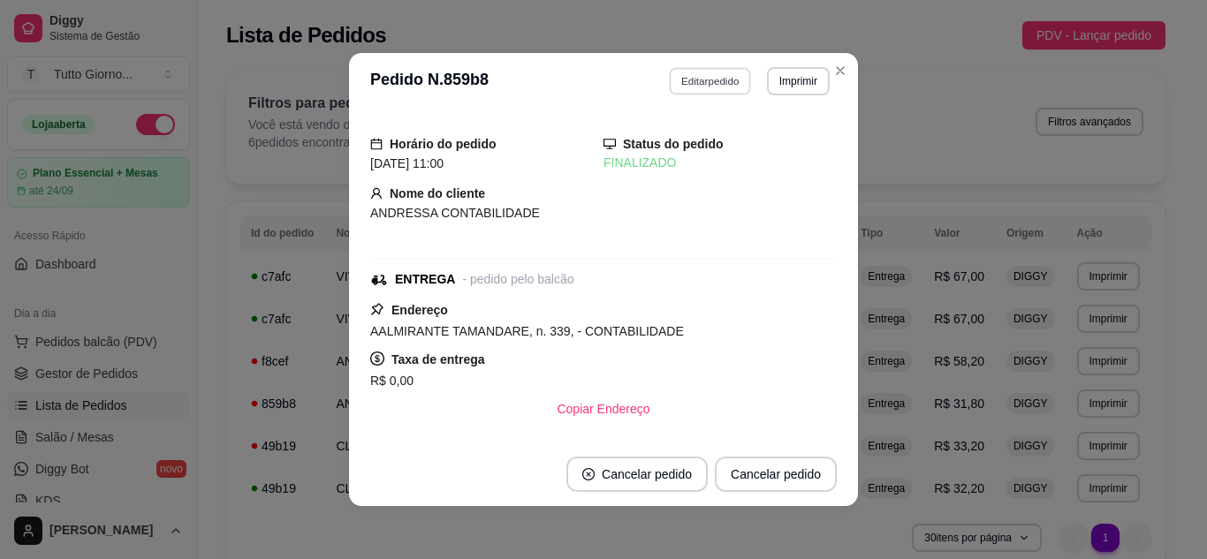
click at [707, 89] on button "Editar pedido" at bounding box center [711, 80] width 82 height 27
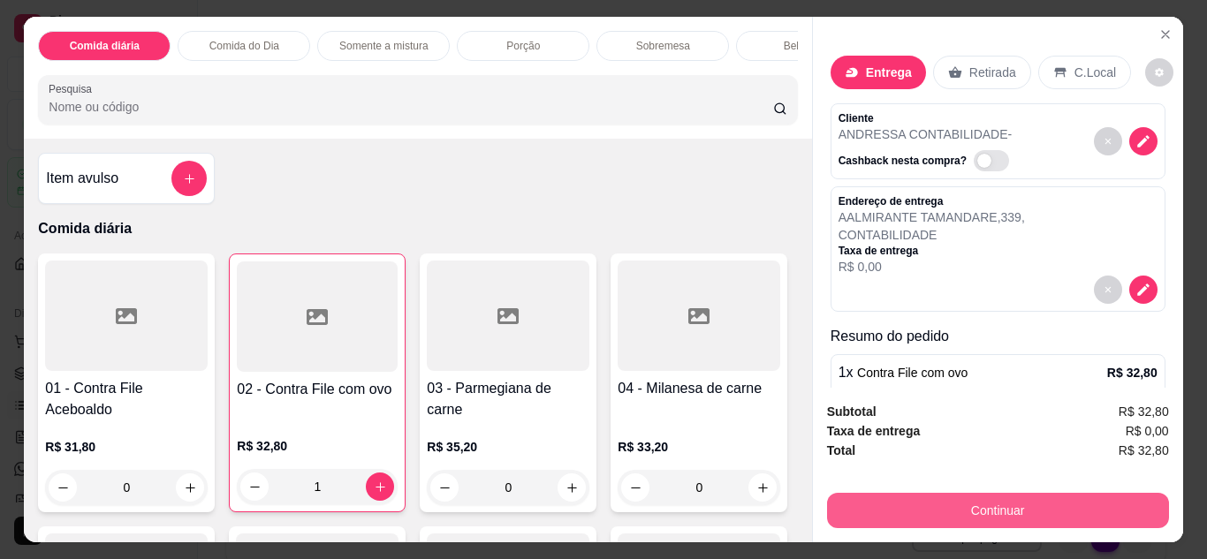
click at [1032, 512] on button "Continuar" at bounding box center [998, 510] width 342 height 35
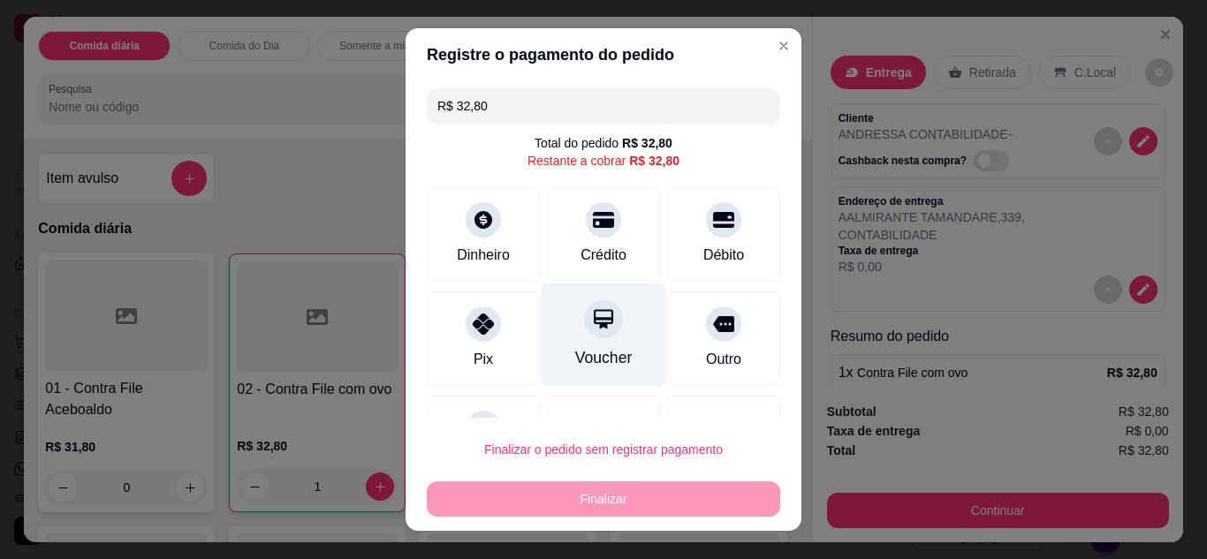
click at [594, 323] on icon at bounding box center [603, 318] width 19 height 19
type input "R$ 0,00"
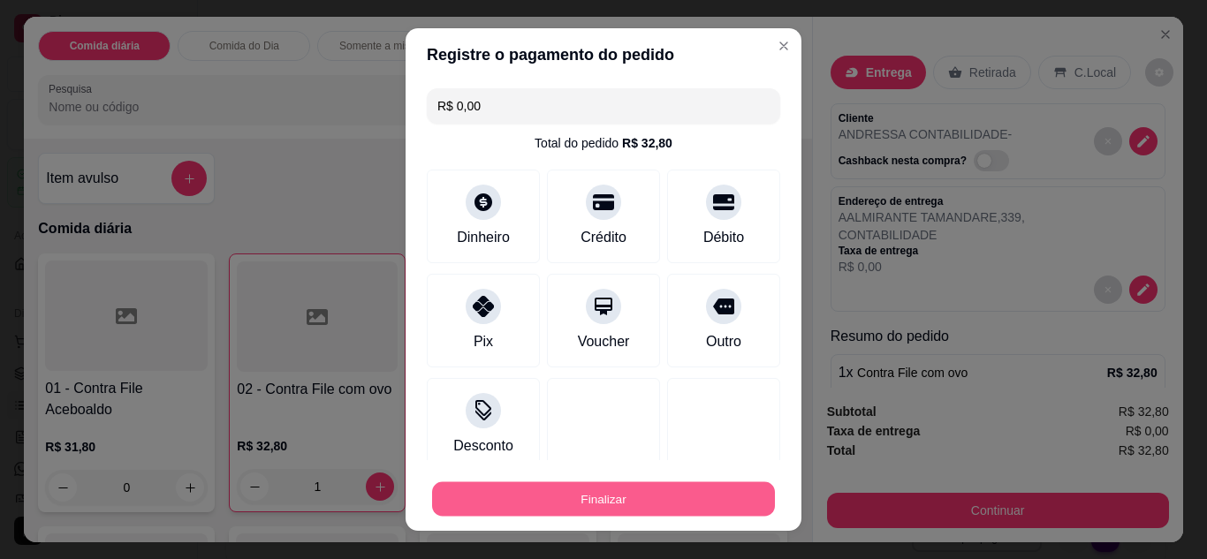
click at [601, 497] on button "Finalizar" at bounding box center [603, 499] width 343 height 34
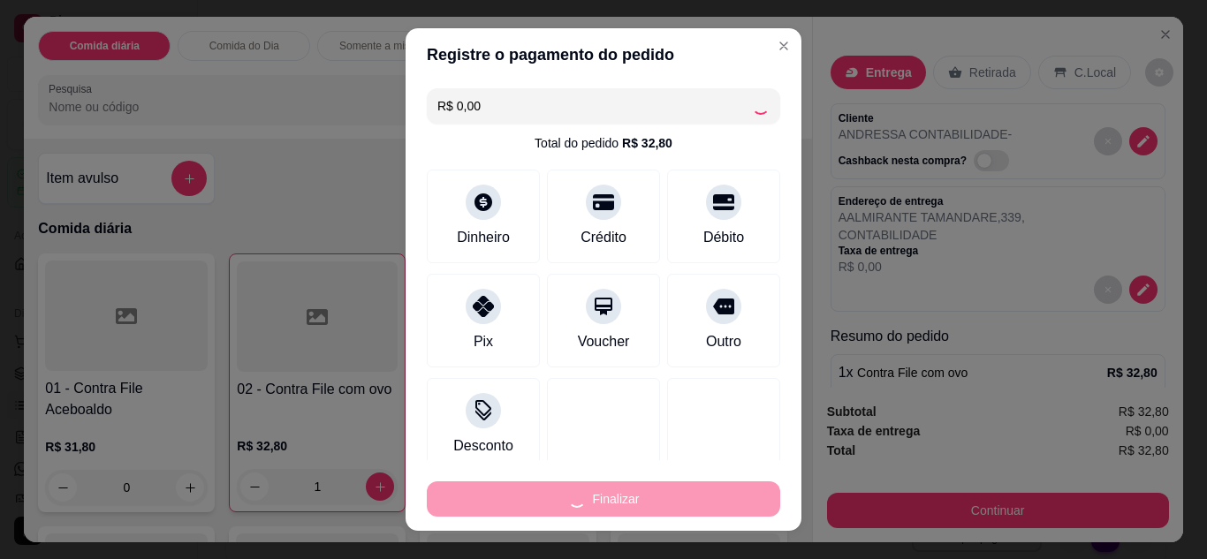
type input "0"
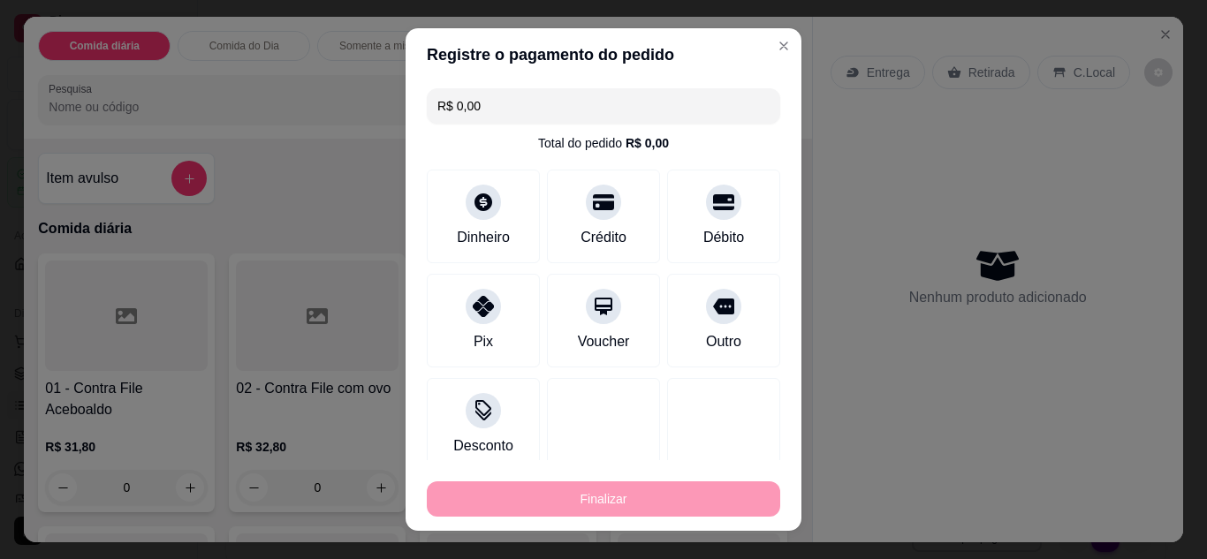
type input "-R$ 32,80"
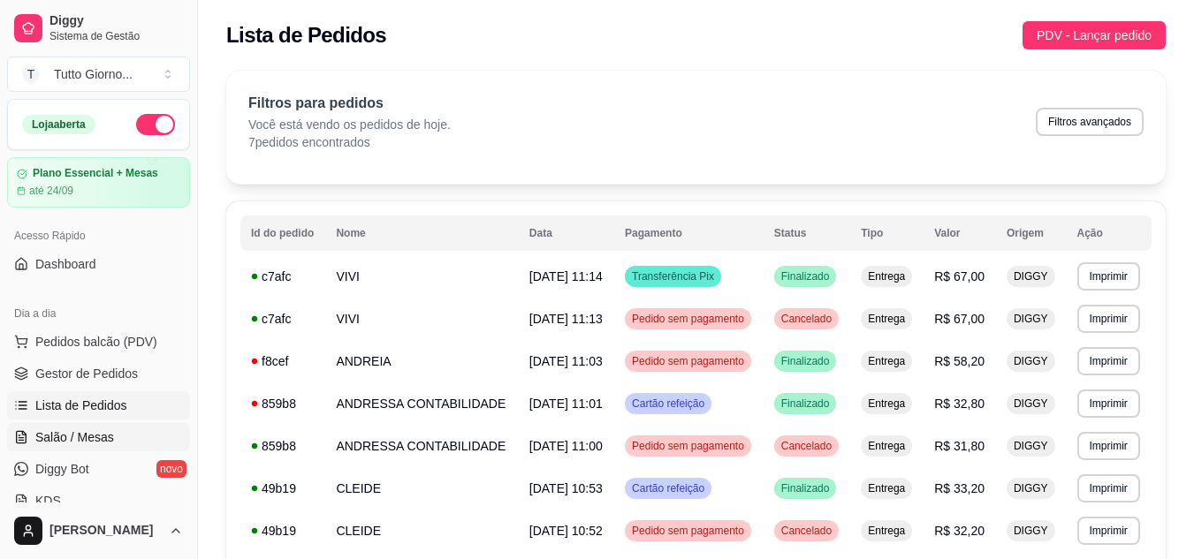
click at [103, 436] on span "Salão / Mesas" at bounding box center [74, 438] width 79 height 18
